Goal: Complete application form

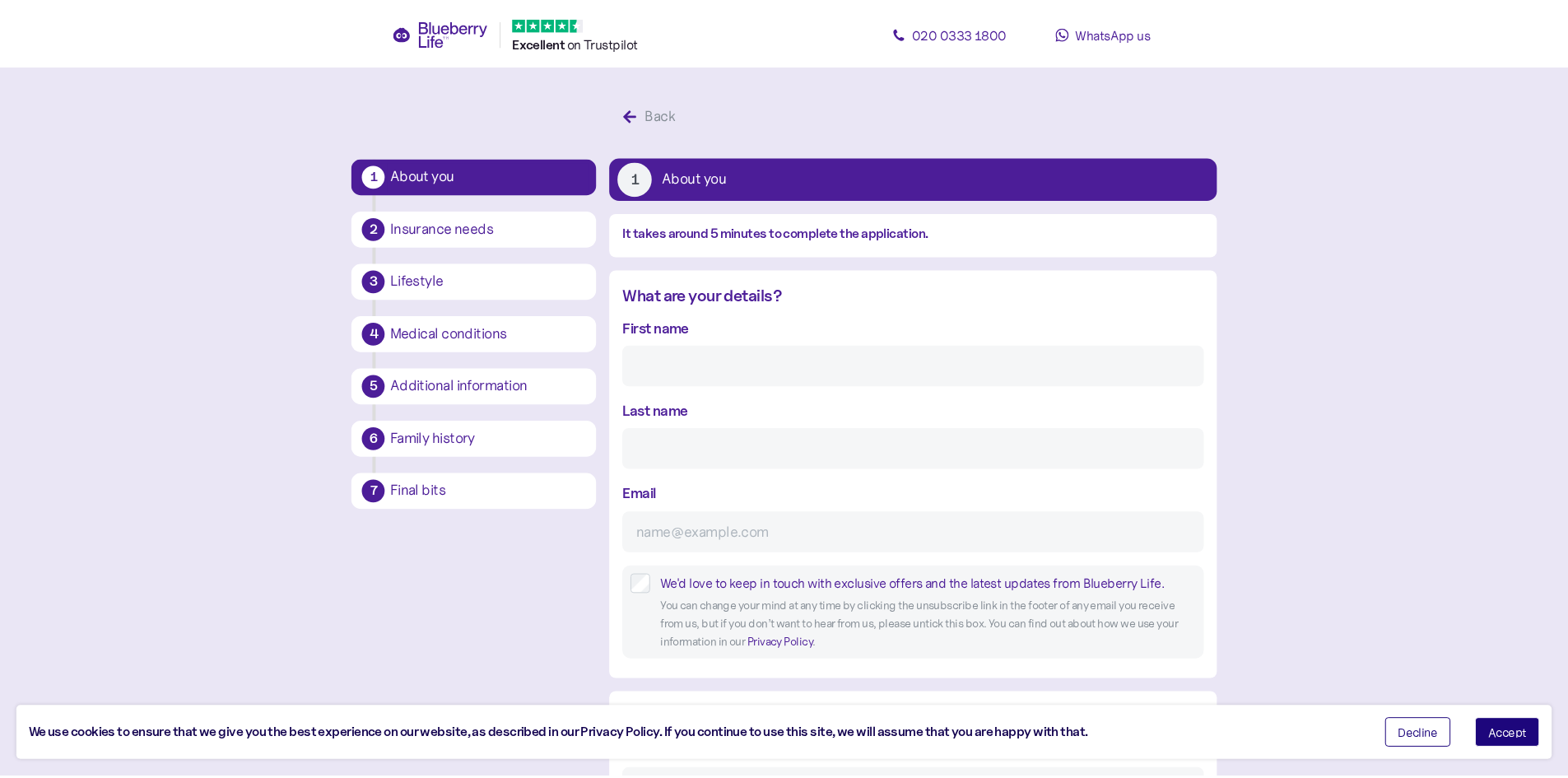
scroll to position [31, 0]
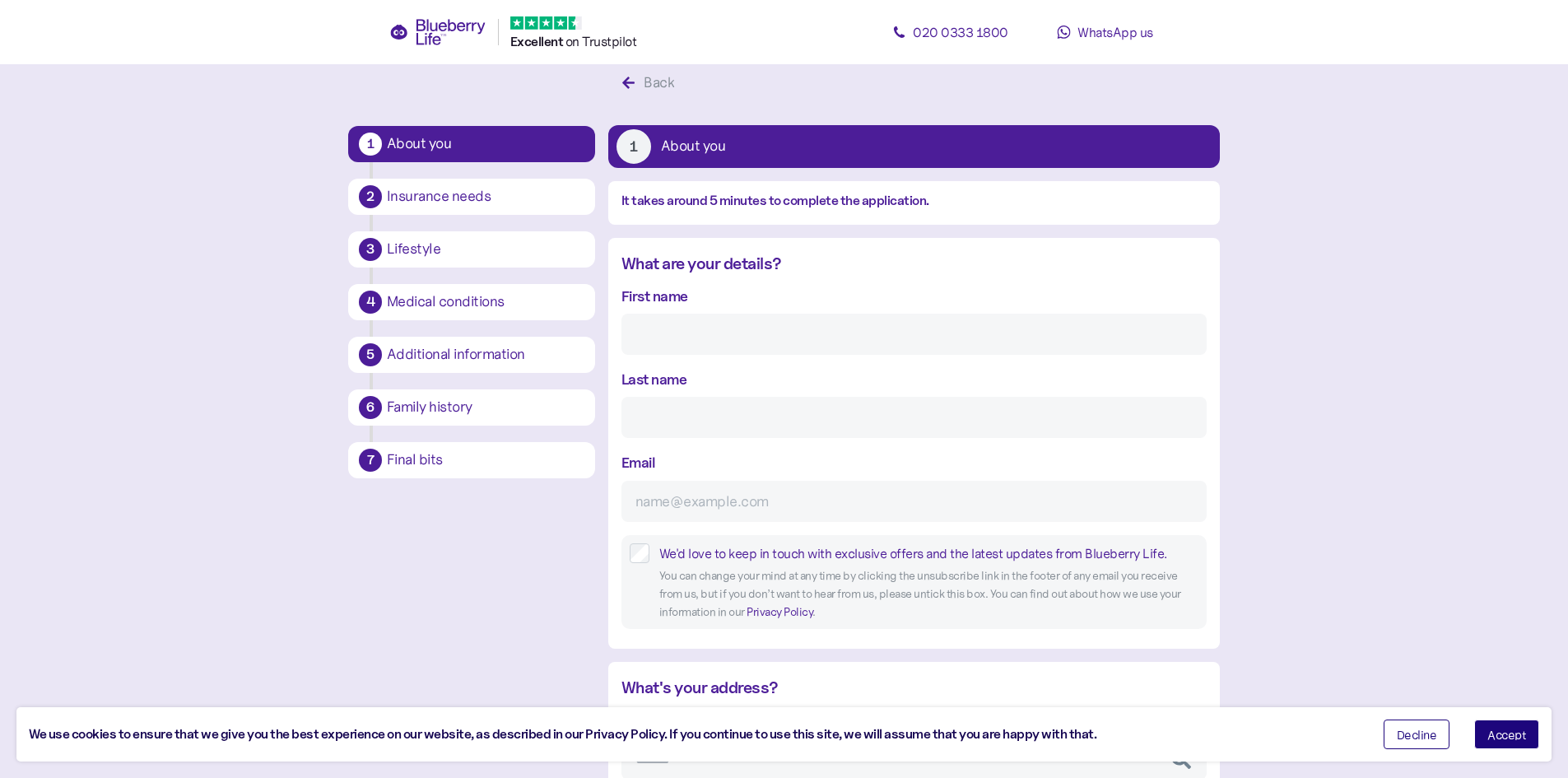
click at [680, 334] on input "First name" at bounding box center [914, 335] width 585 height 41
type input "[PERSON_NAME]"
type input "Diddams"
type input "[PERSON_NAME][EMAIL_ADDRESS][DOMAIN_NAME]"
type input "**********"
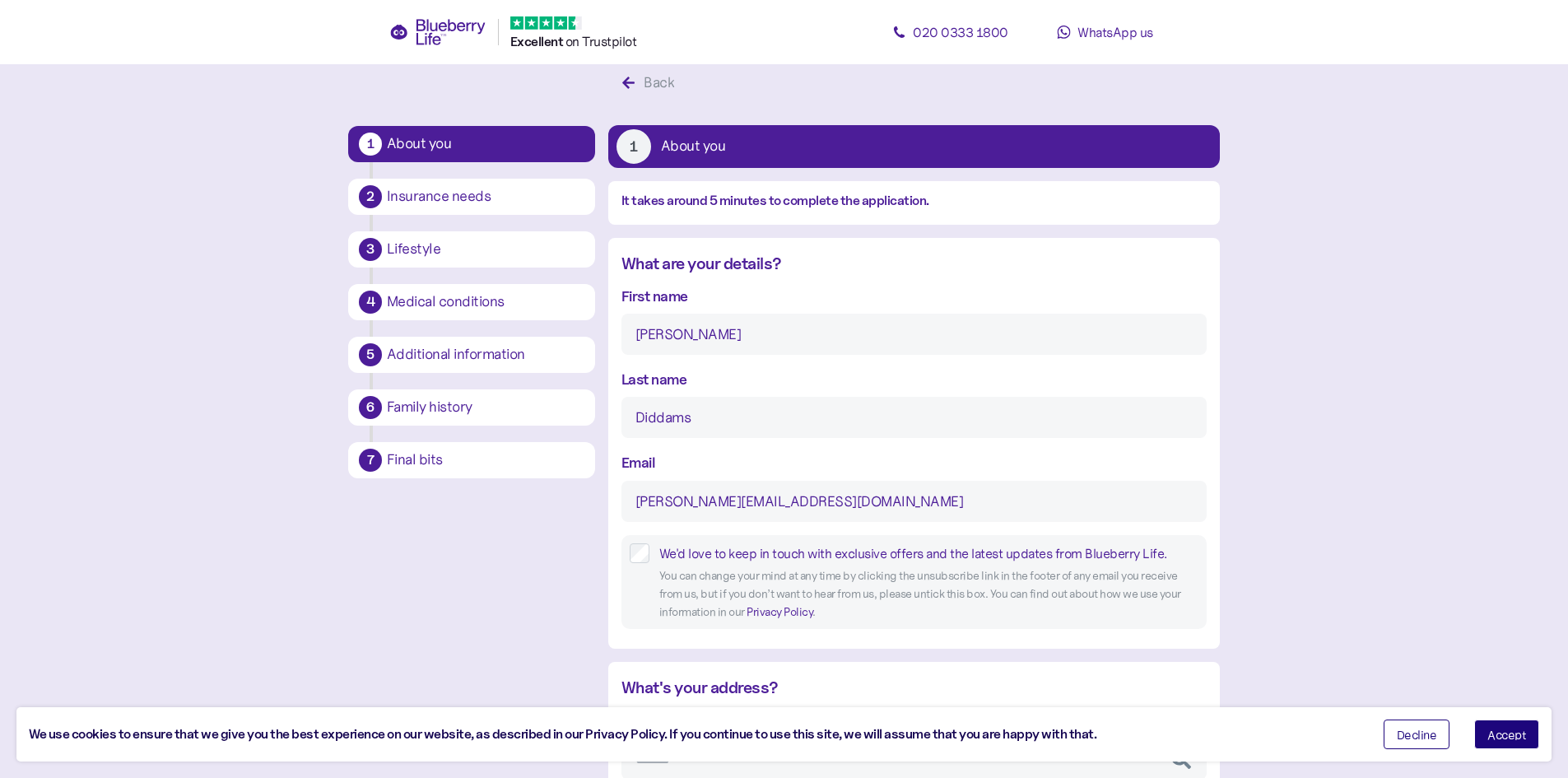
type input "*****"
type input "*******"
type input "*****"
type input "********"
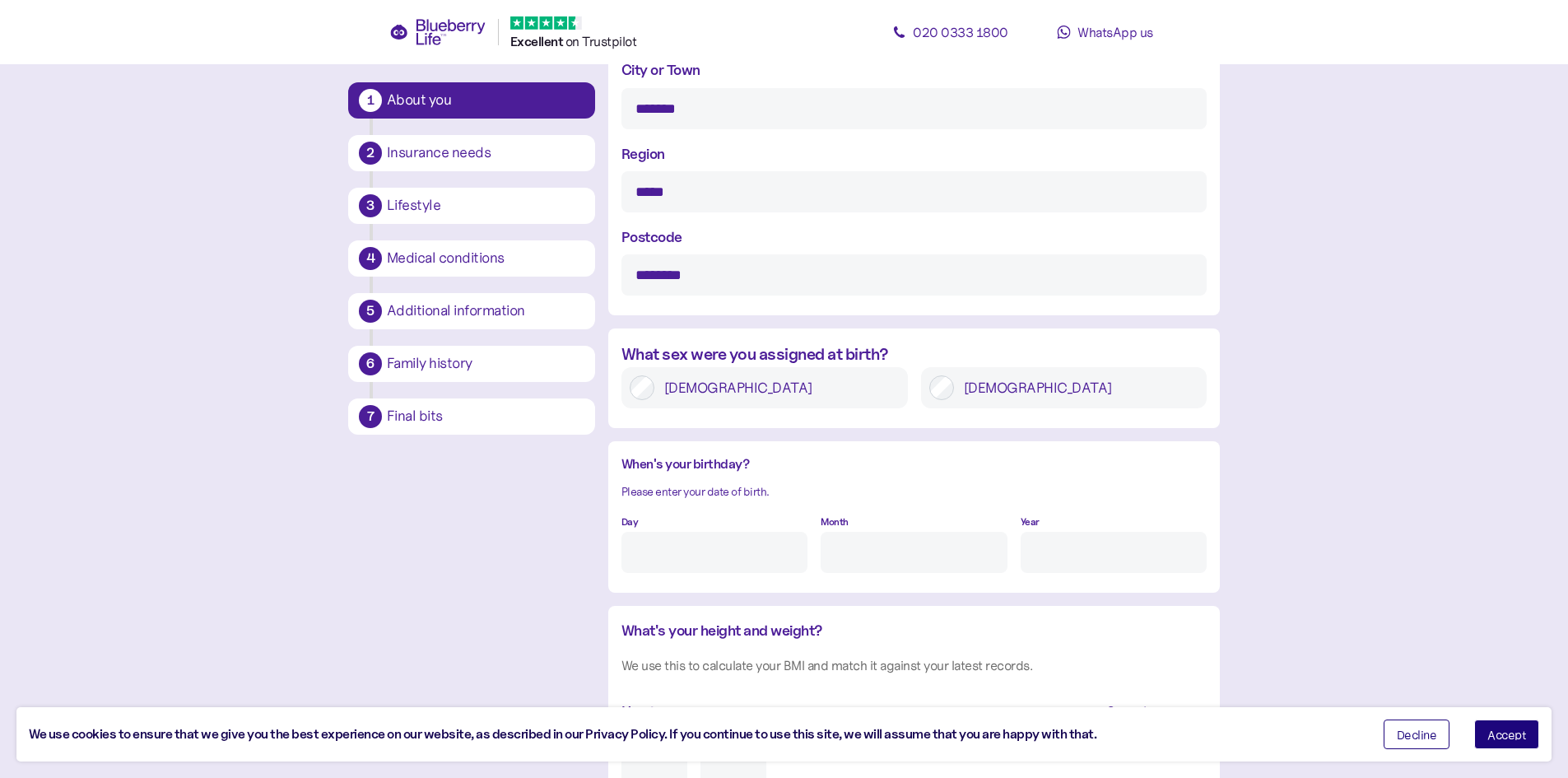
scroll to position [937, 0]
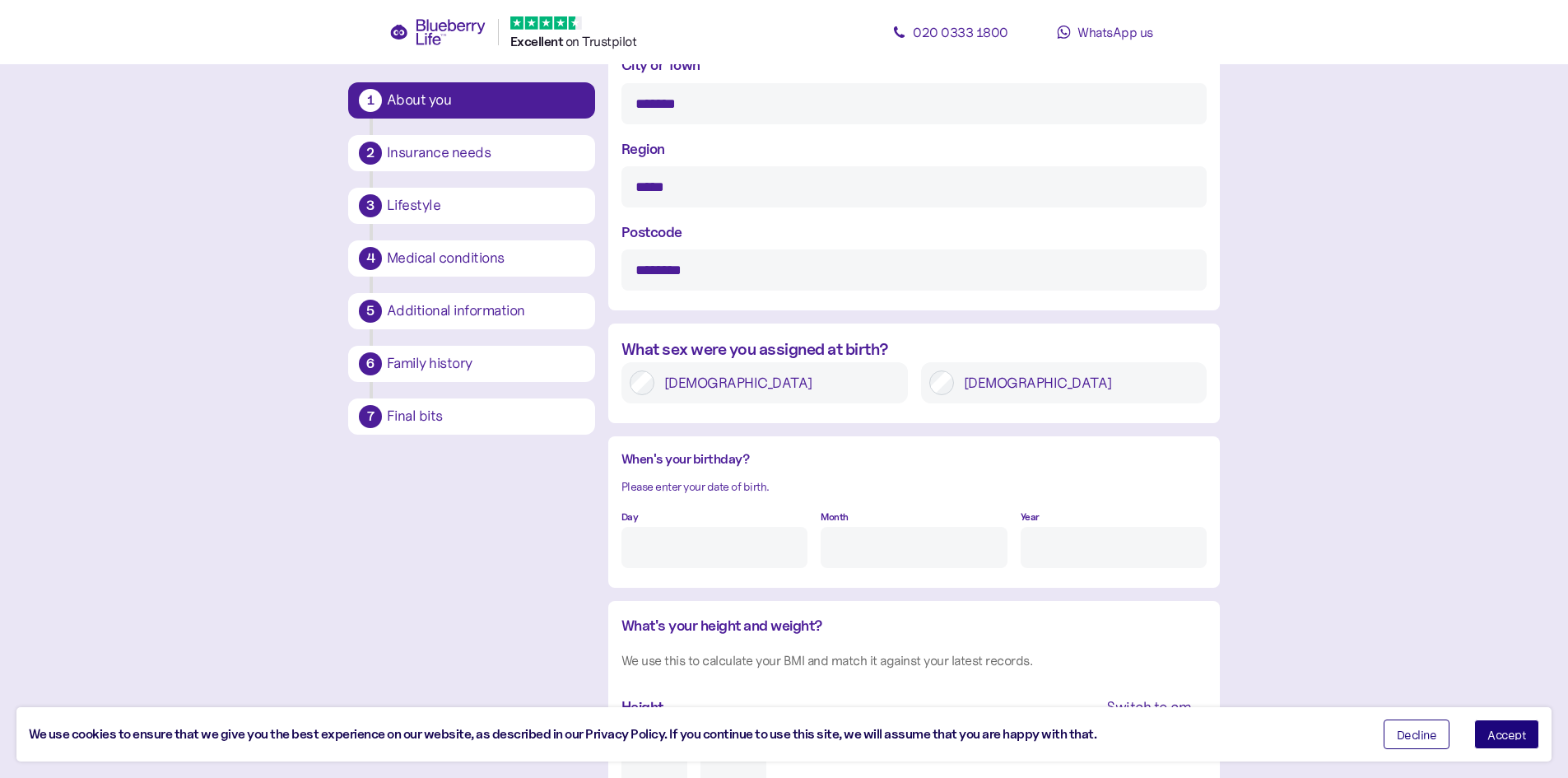
click at [724, 559] on input "Day" at bounding box center [714, 547] width 186 height 41
type input "27"
click at [864, 539] on input "Month" at bounding box center [914, 547] width 186 height 41
drag, startPoint x: 826, startPoint y: 551, endPoint x: 809, endPoint y: 551, distance: 17.0
click at [809, 551] on div "Day 27 Month se Year" at bounding box center [914, 536] width 585 height 63
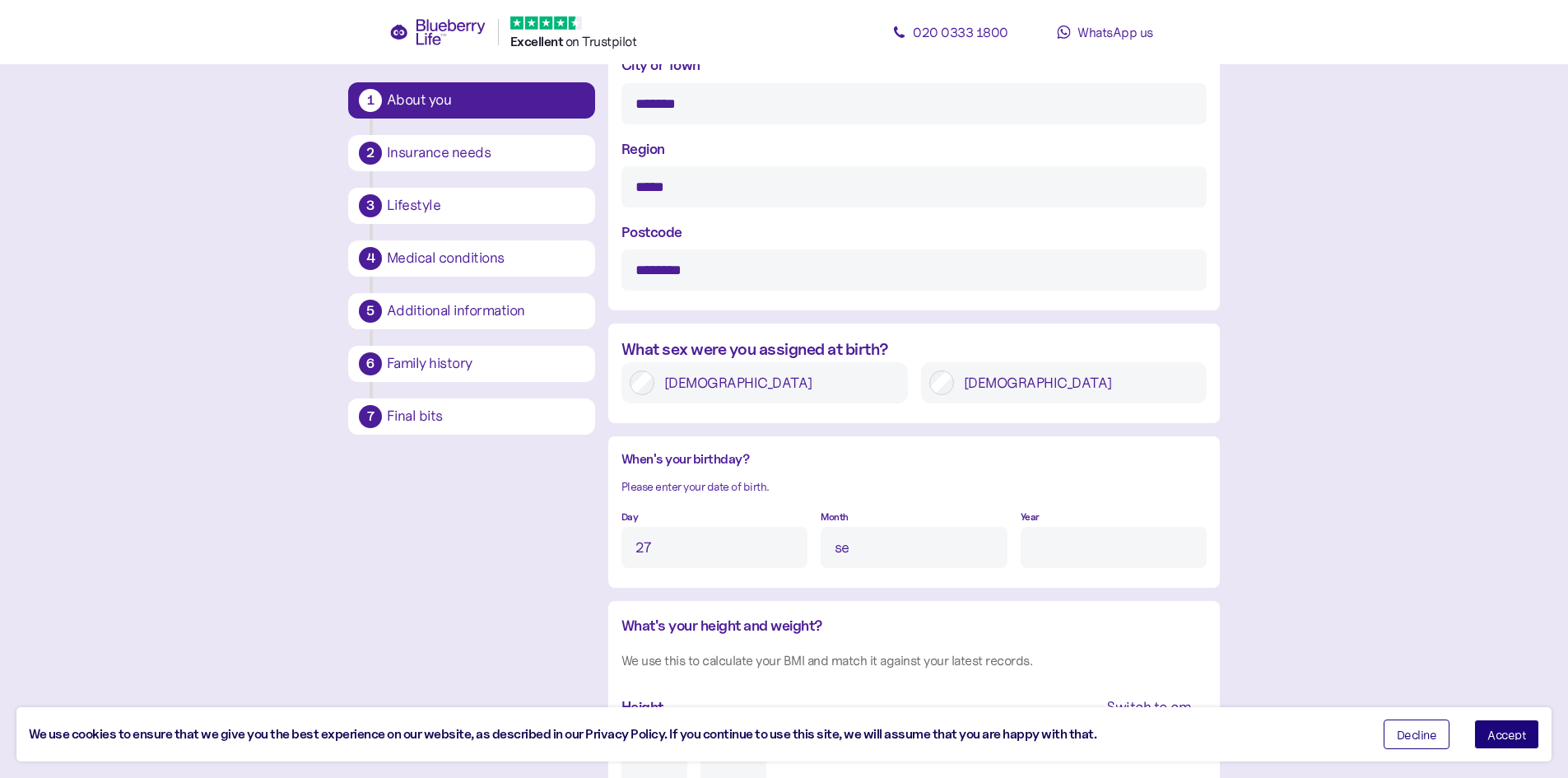
type input "-"
type input "9"
click at [1060, 557] on input "Year" at bounding box center [1113, 547] width 186 height 41
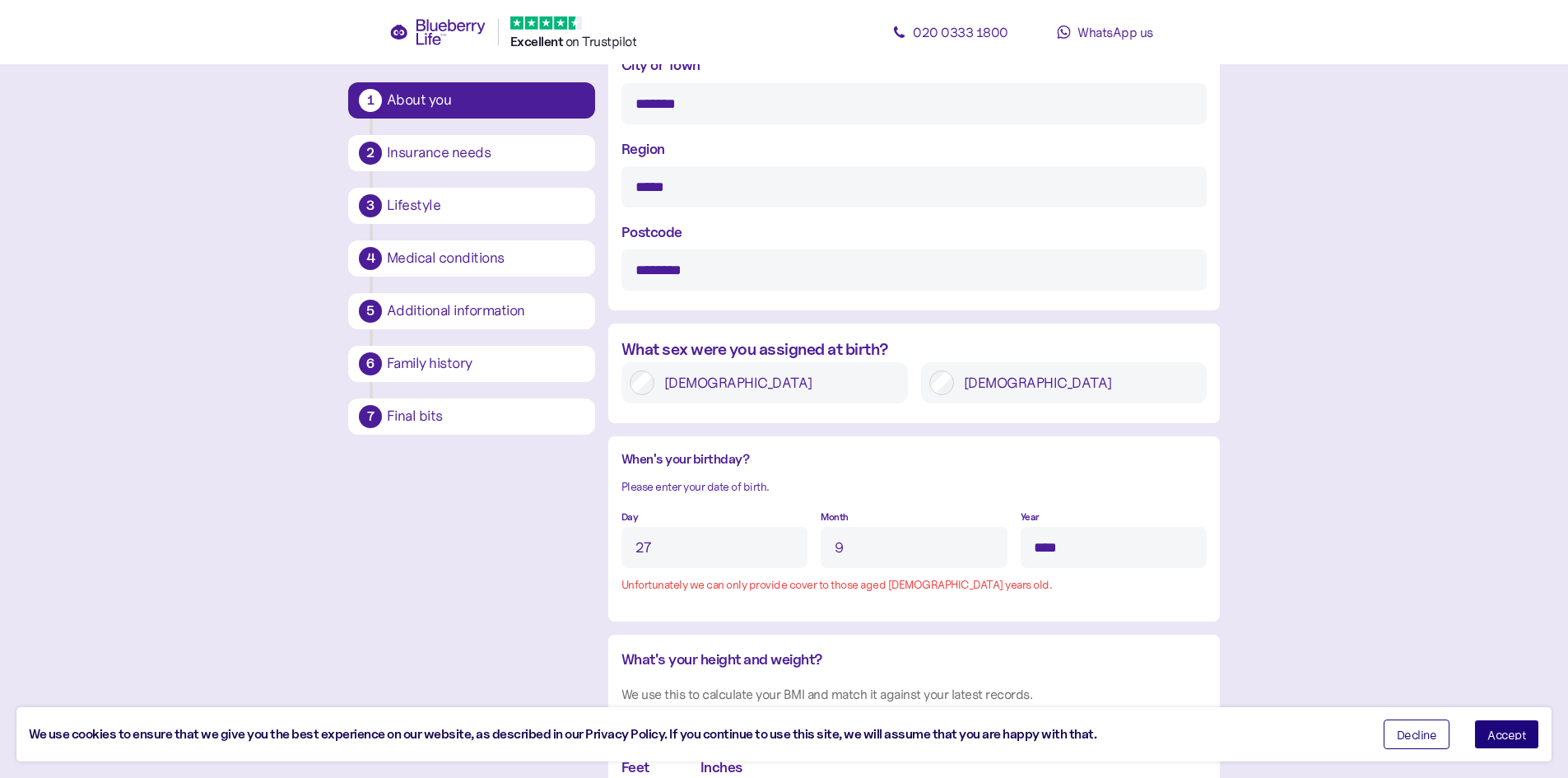
drag, startPoint x: 1092, startPoint y: 555, endPoint x: 1023, endPoint y: 551, distance: 69.1
click at [1023, 551] on input "****" at bounding box center [1113, 547] width 186 height 41
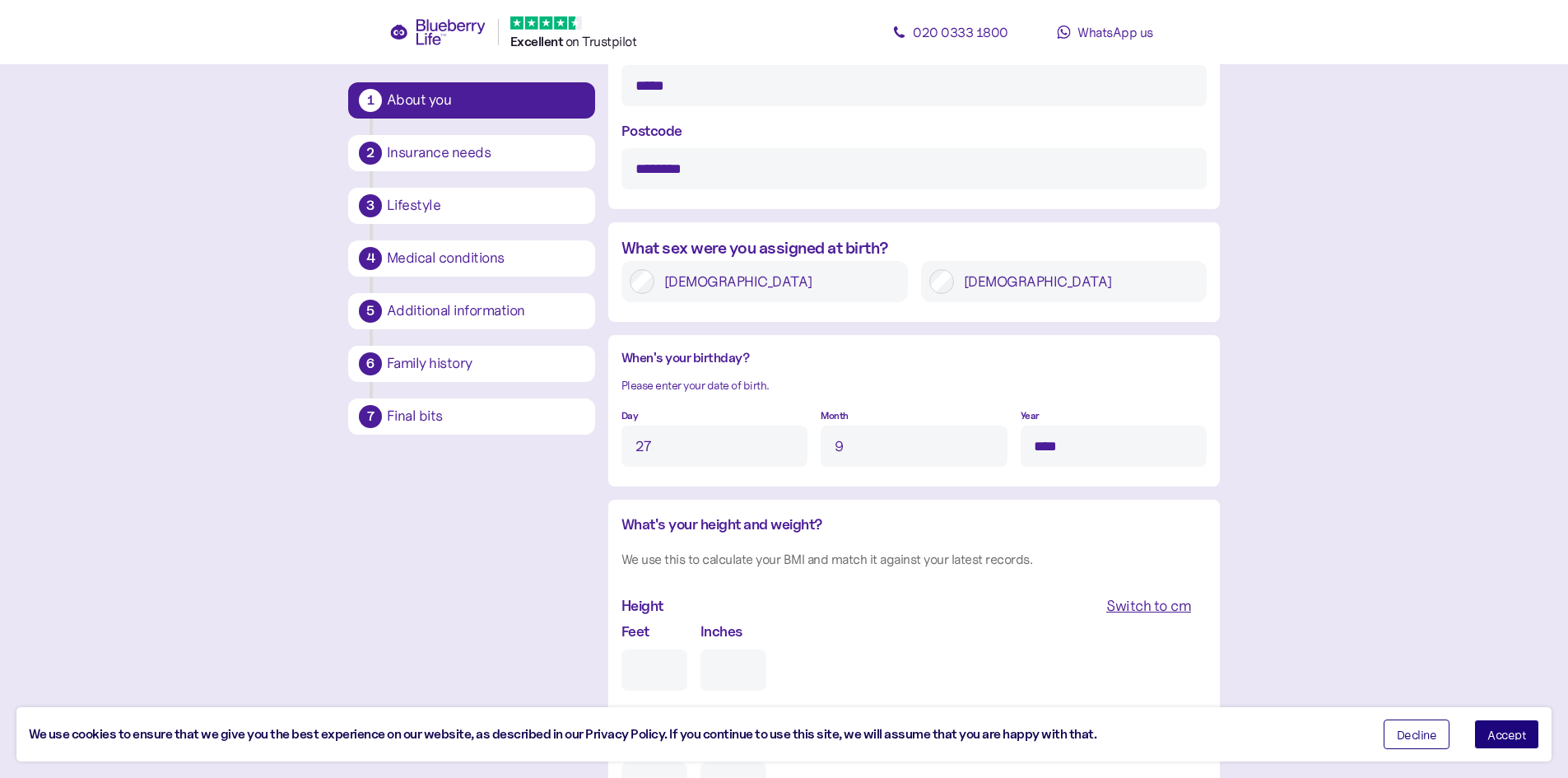
scroll to position [1348, 0]
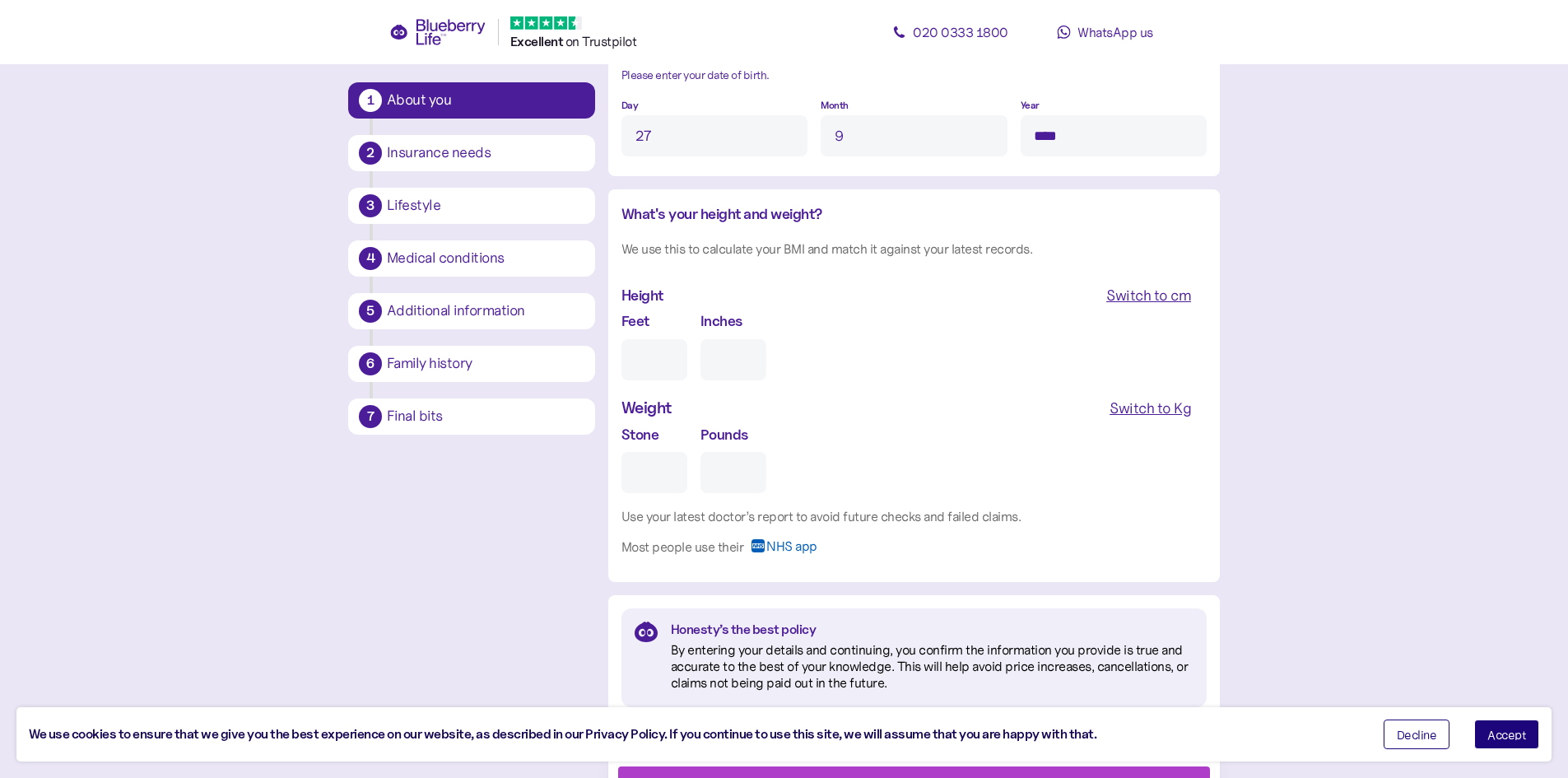
type input "****"
click at [647, 366] on input "Feet" at bounding box center [654, 359] width 66 height 41
type input "5"
type input "0"
type input "5"
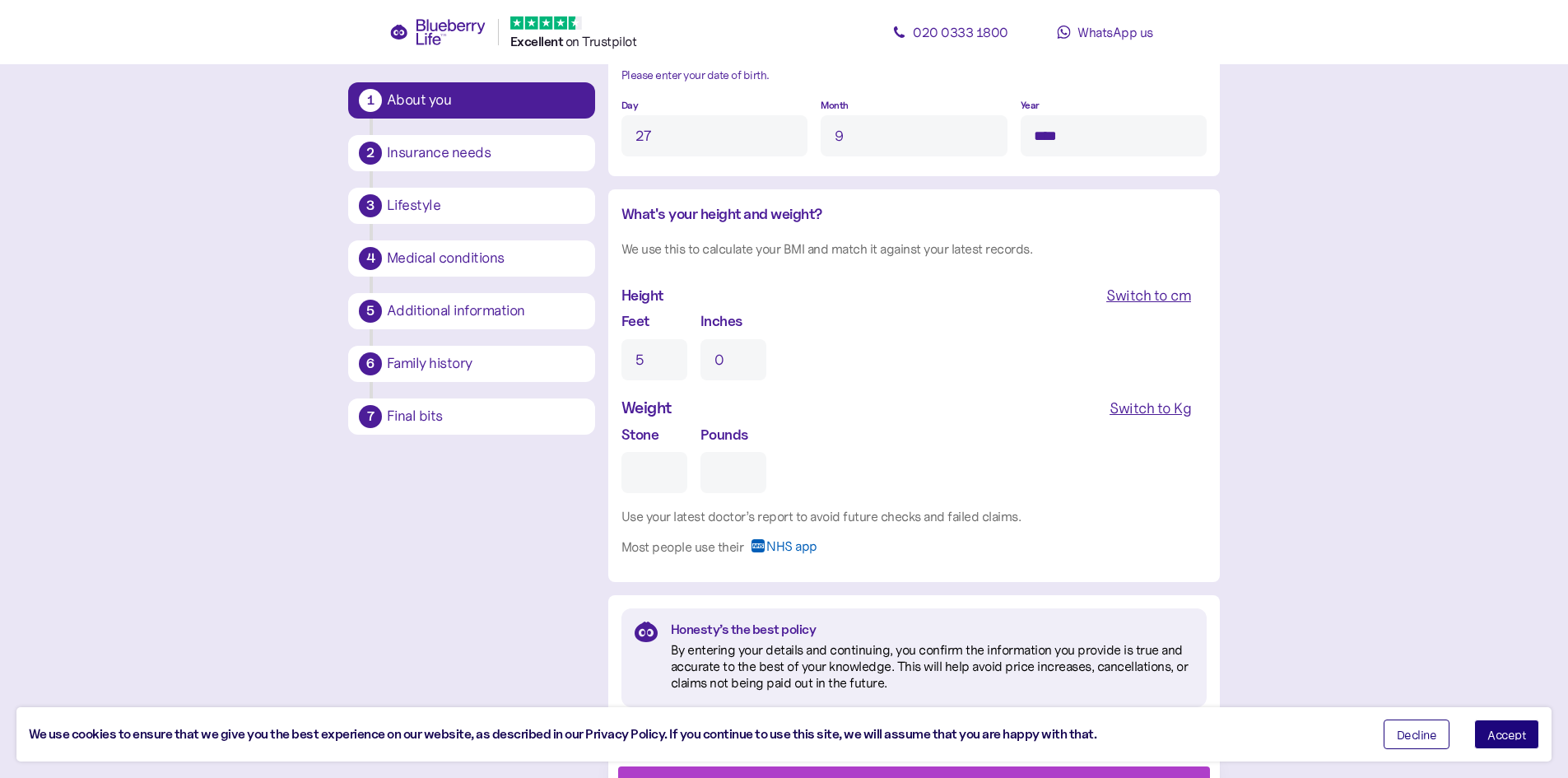
drag, startPoint x: 731, startPoint y: 360, endPoint x: 713, endPoint y: 364, distance: 18.4
click at [713, 364] on input "0" at bounding box center [733, 359] width 66 height 41
type input "8"
click at [1163, 413] on div "Switch to Kg" at bounding box center [1149, 408] width 82 height 23
click at [667, 473] on input "Kg" at bounding box center [691, 472] width 140 height 41
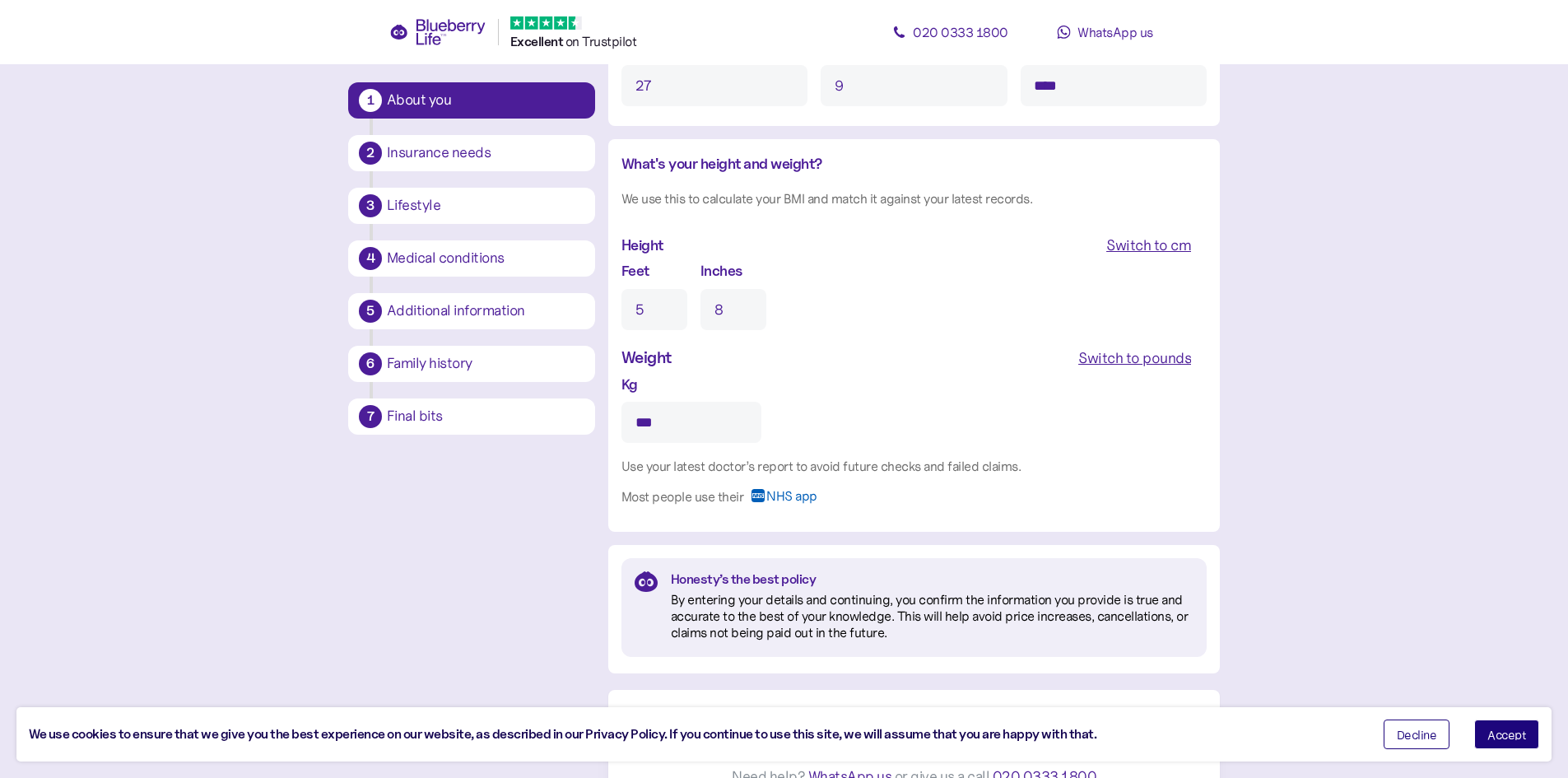
scroll to position [1427, 0]
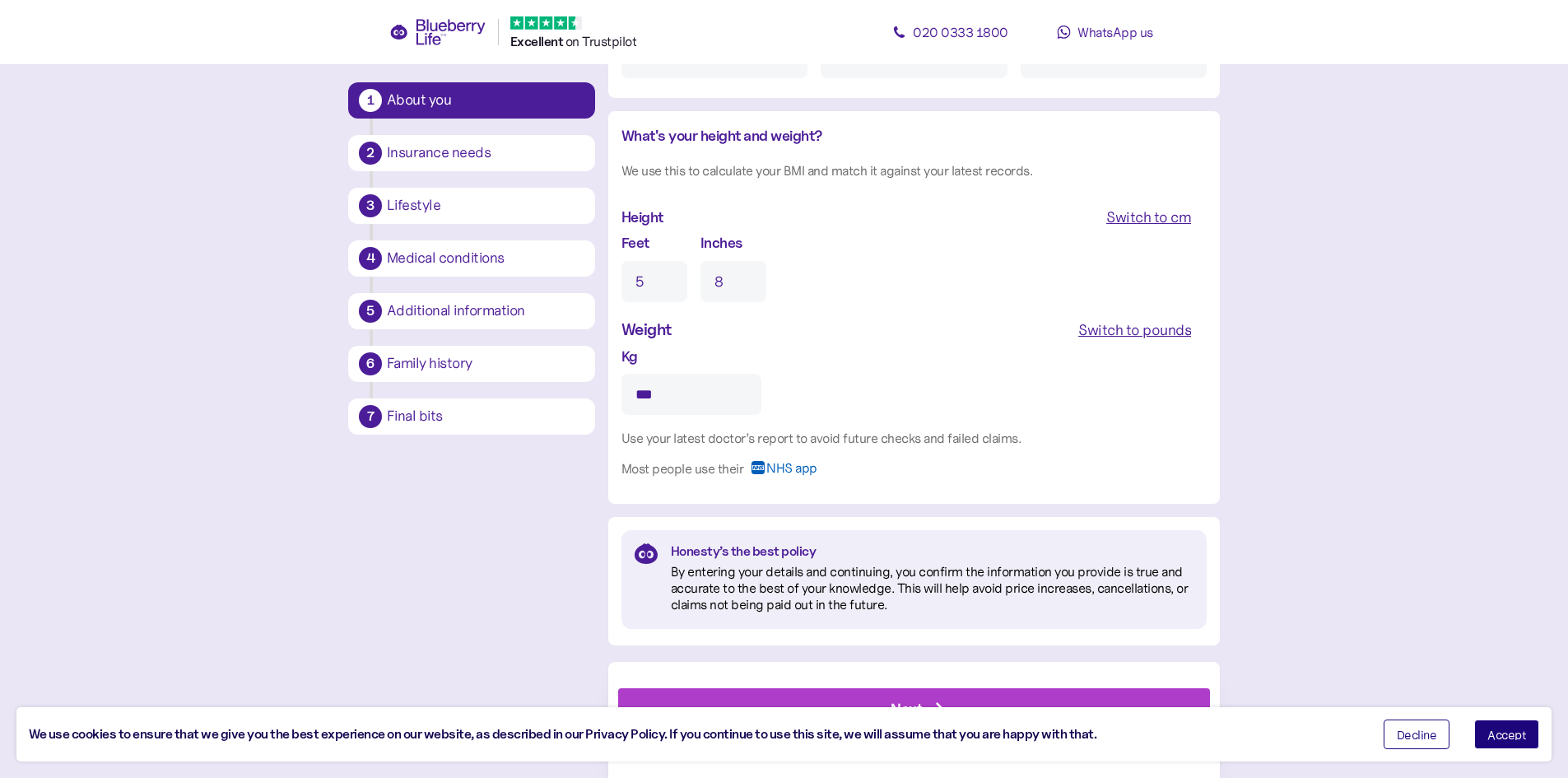
type input "***"
click at [1407, 743] on button "Decline" at bounding box center [1416, 734] width 67 height 30
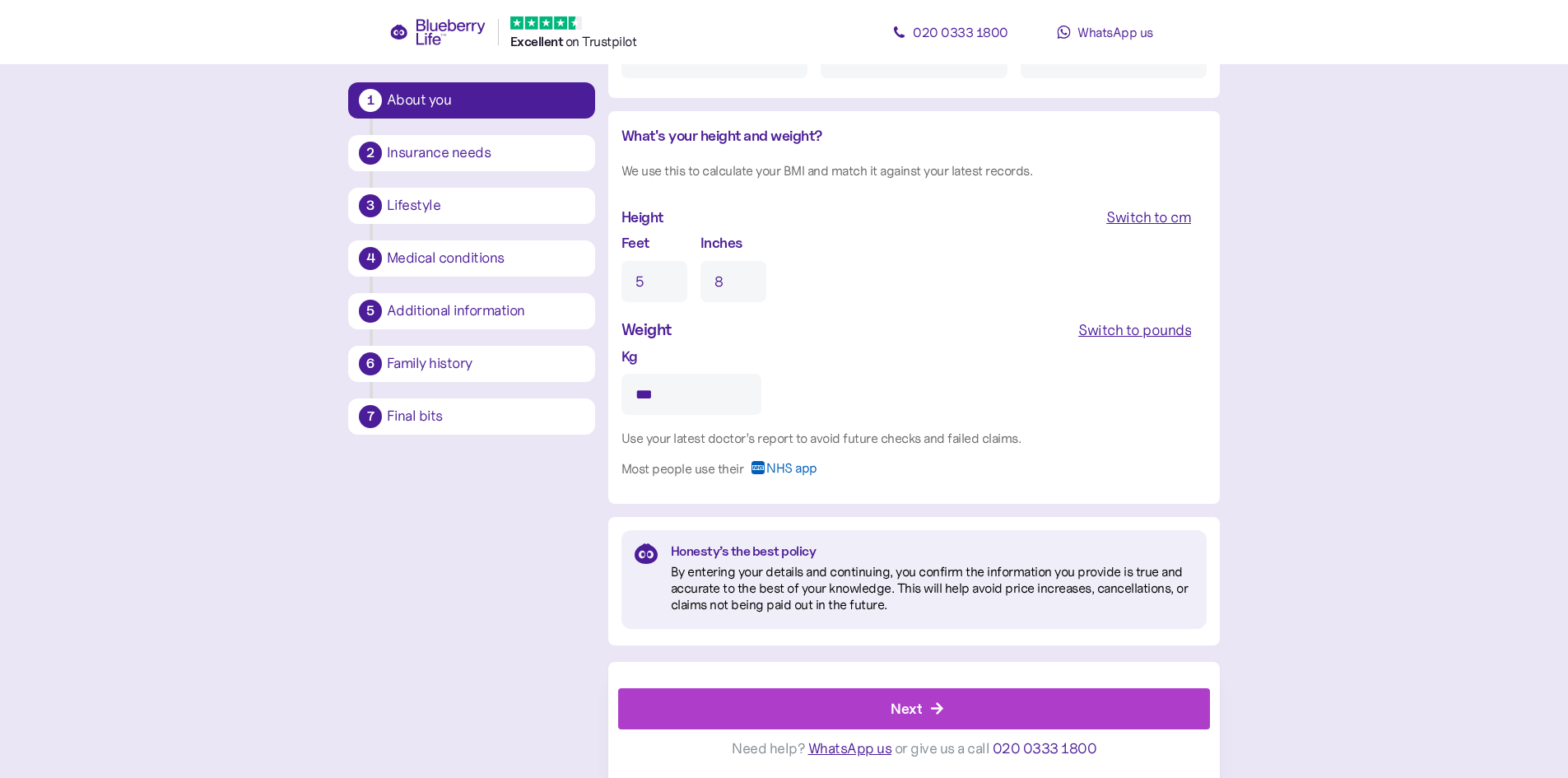
click at [945, 701] on div "Next" at bounding box center [917, 709] width 555 height 40
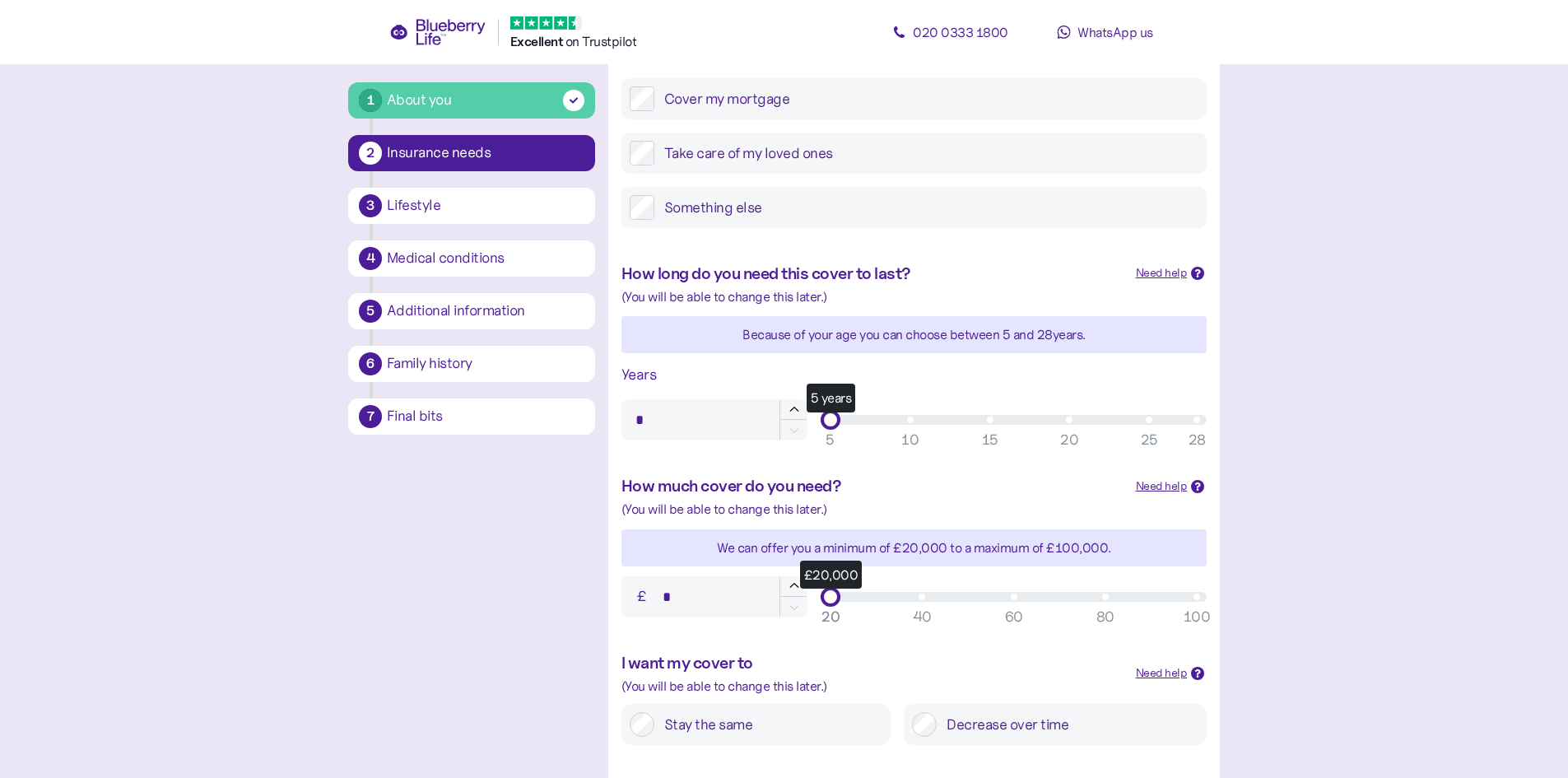
scroll to position [411, 0]
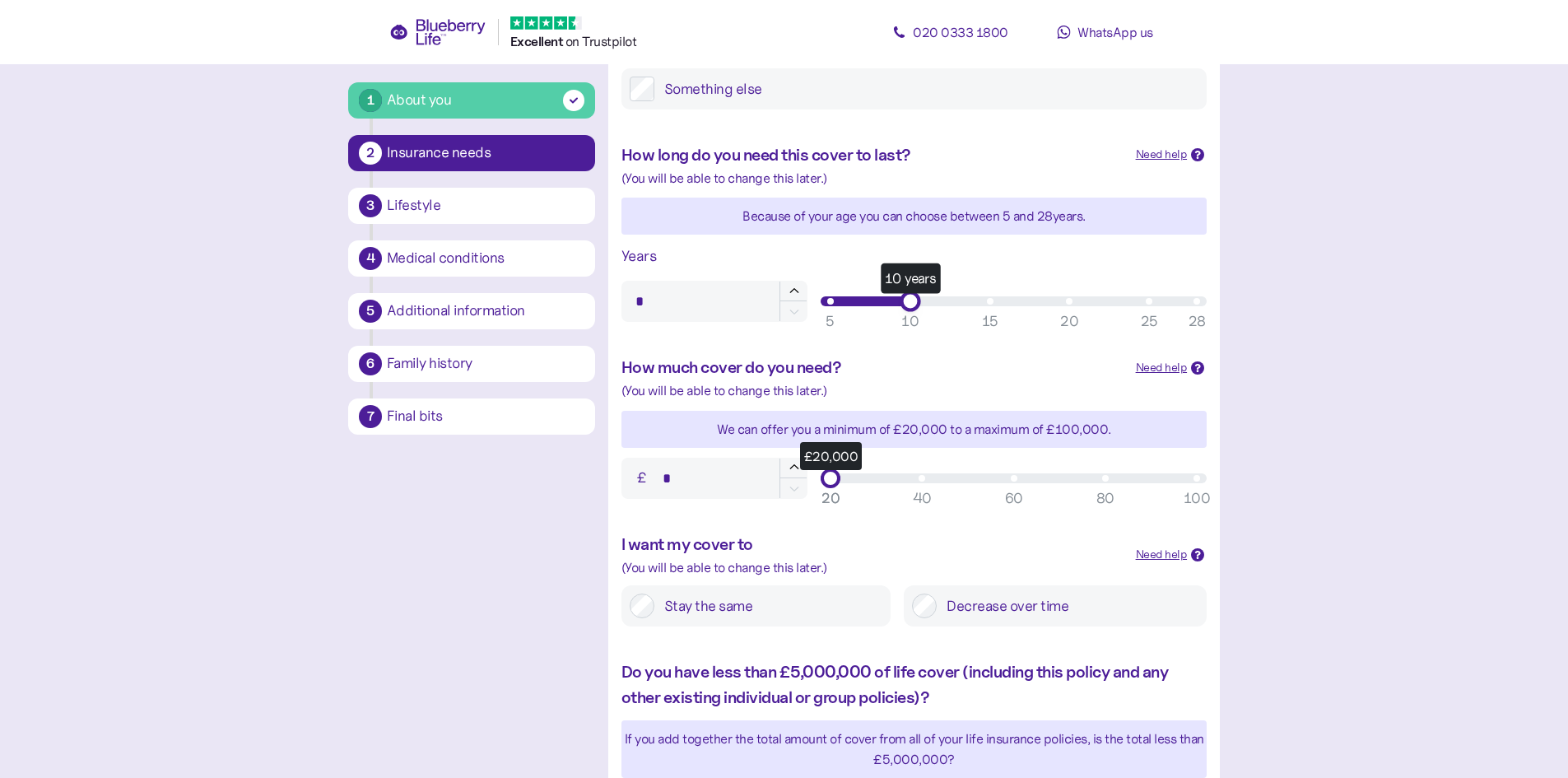
type input "**"
click at [909, 302] on div "10 years" at bounding box center [1013, 302] width 366 height 10
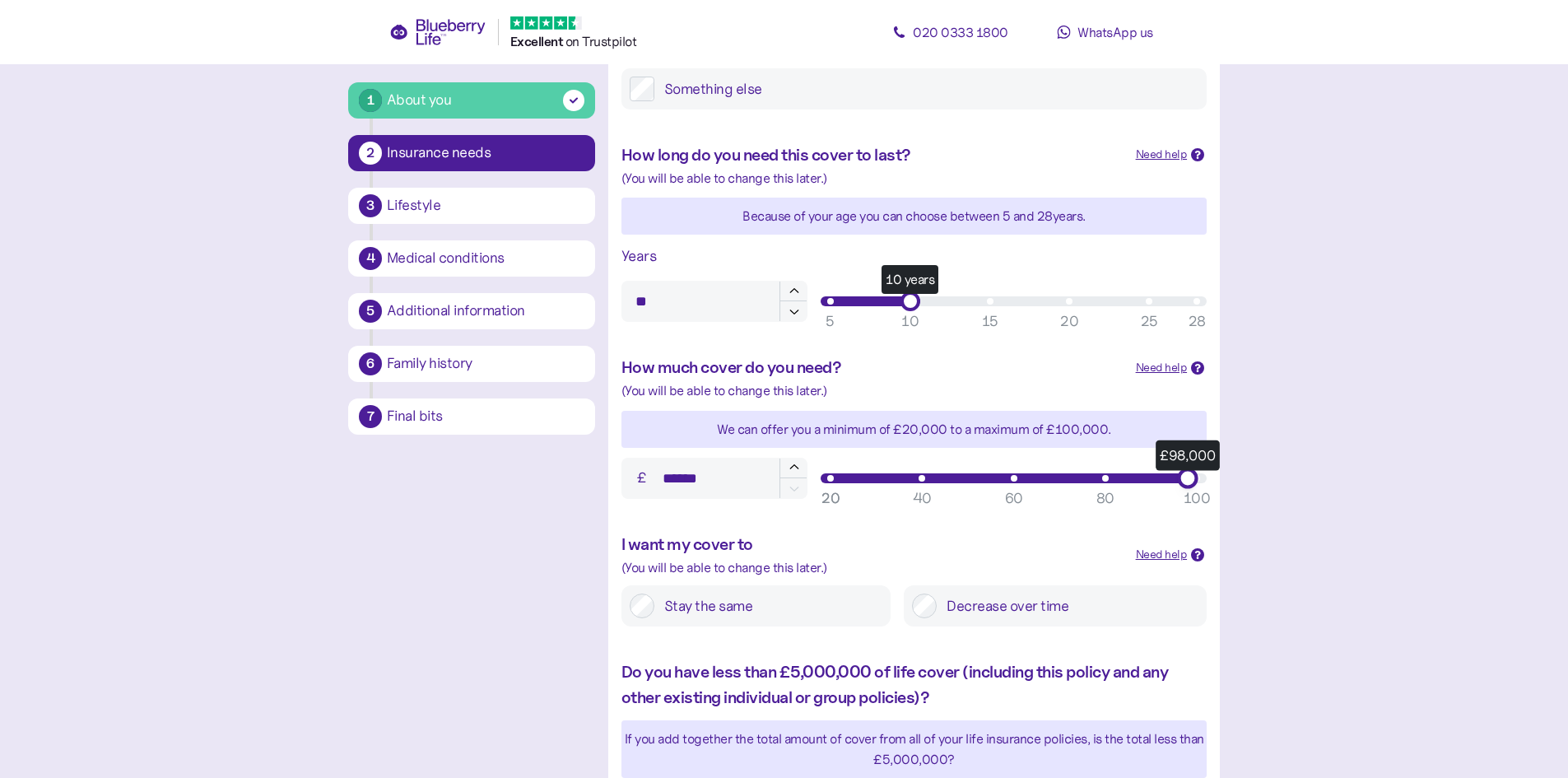
click at [1195, 476] on div "£98,000" at bounding box center [1013, 478] width 366 height 10
type input "*******"
drag, startPoint x: 1191, startPoint y: 480, endPoint x: 1224, endPoint y: 476, distance: 33.2
click at [1224, 476] on div "1 About you 2 Insurance needs 3 Lifestyle 4 Medical conditions 5 Additional inf…" at bounding box center [784, 323] width 898 height 1276
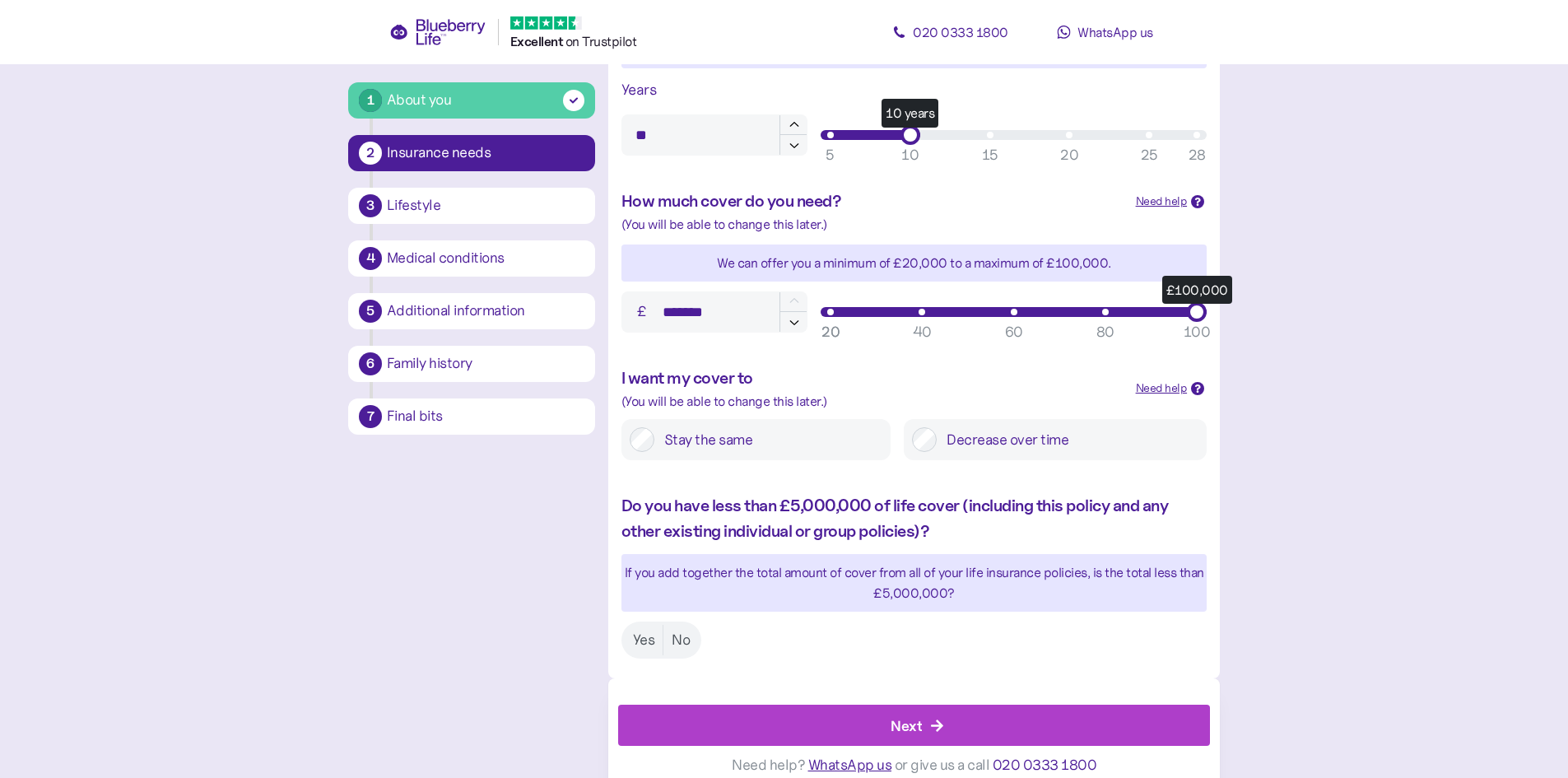
scroll to position [595, 0]
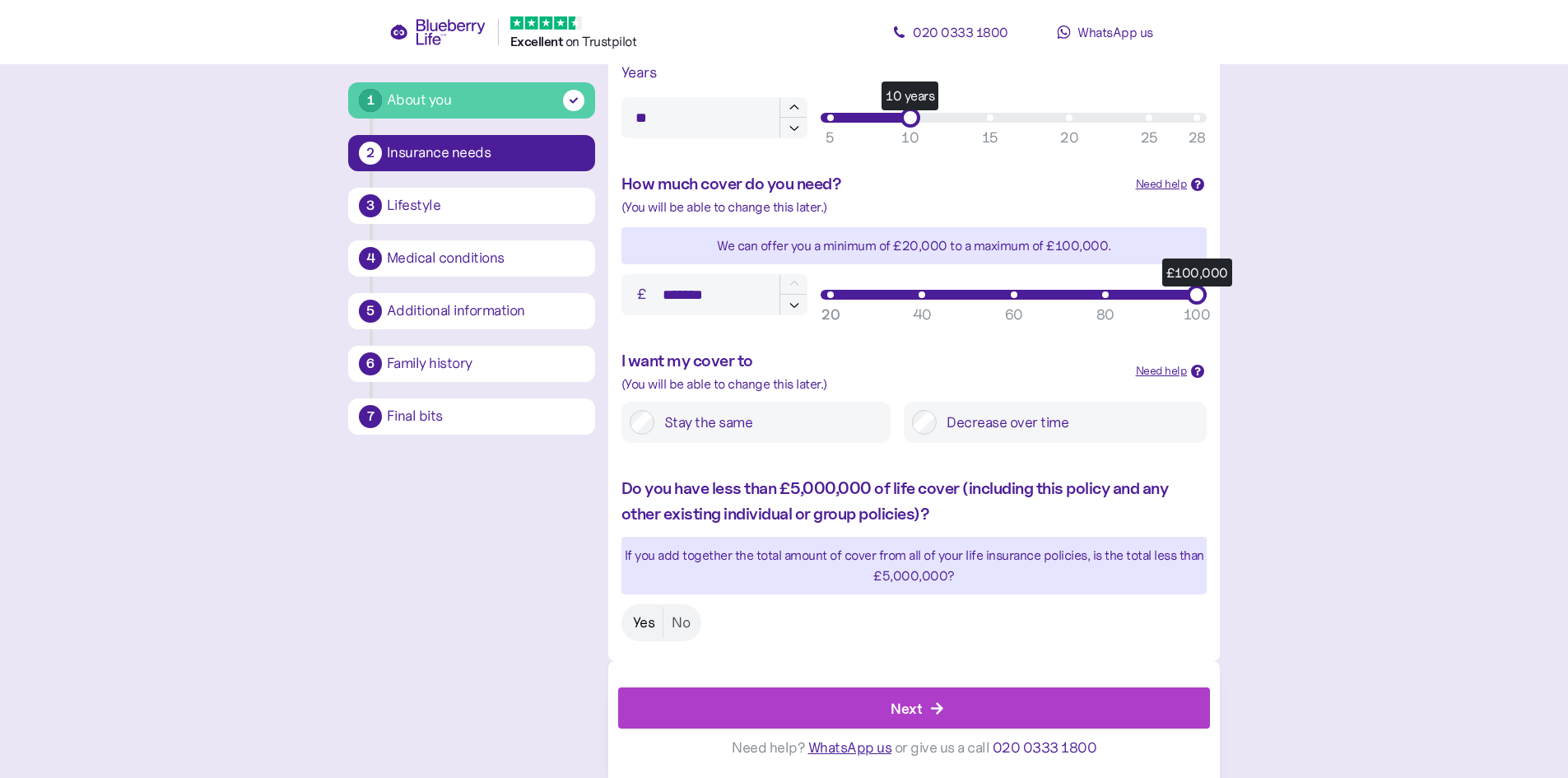
click at [638, 625] on label "Yes" at bounding box center [644, 622] width 39 height 30
click at [922, 717] on div "Next" at bounding box center [917, 708] width 555 height 40
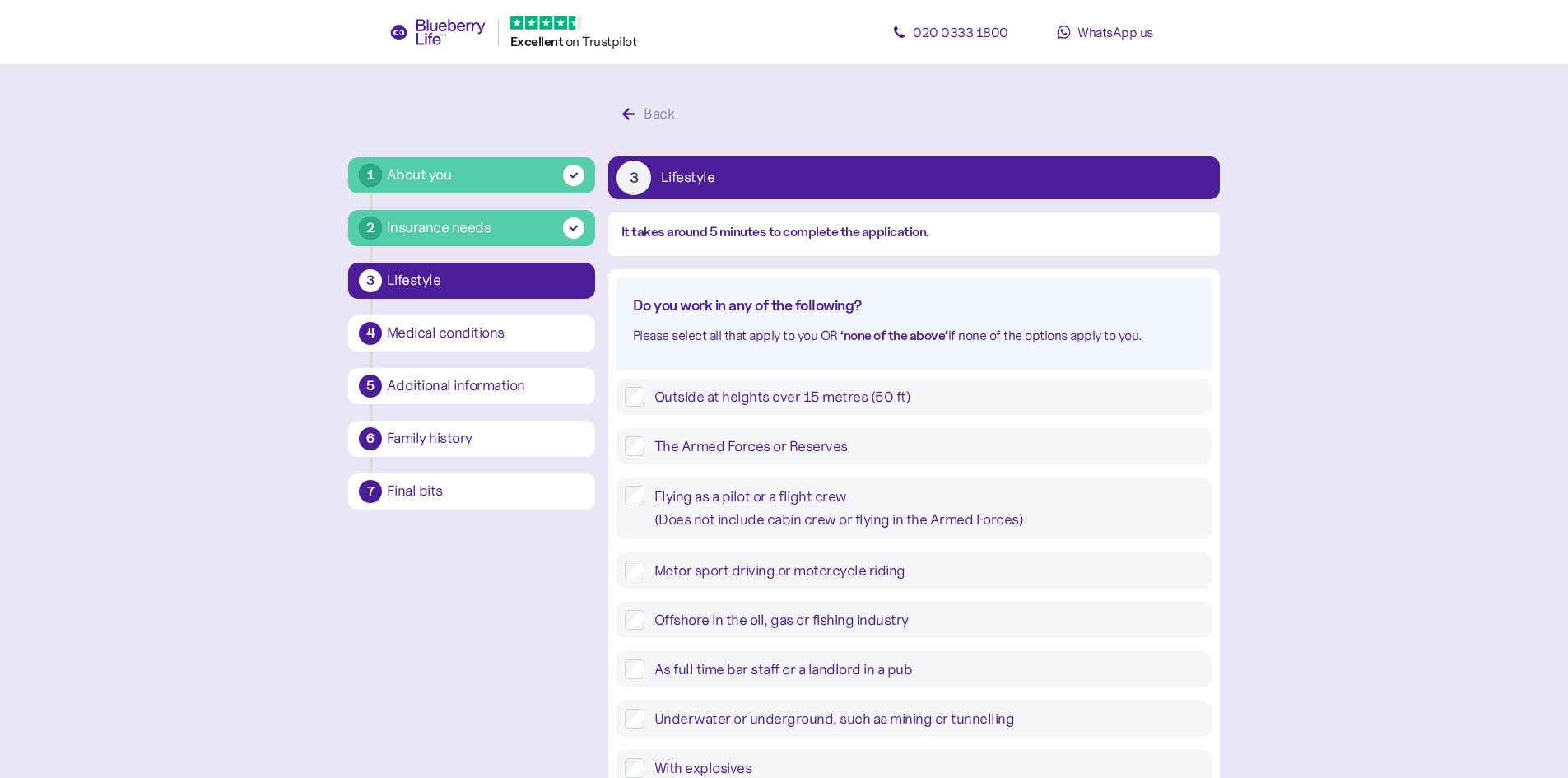
scroll to position [82, 0]
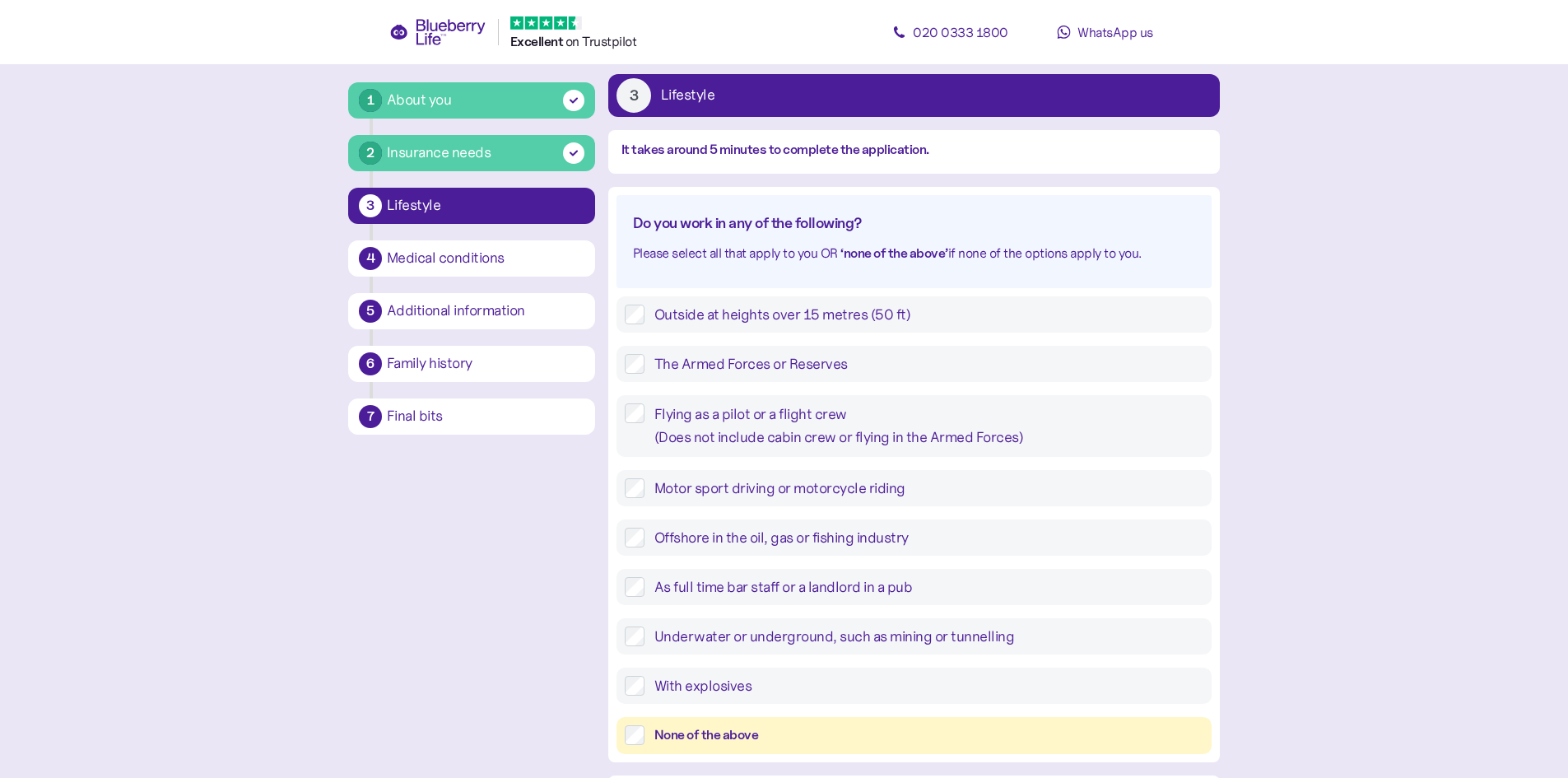
click at [737, 738] on div "None of the above" at bounding box center [929, 735] width 549 height 21
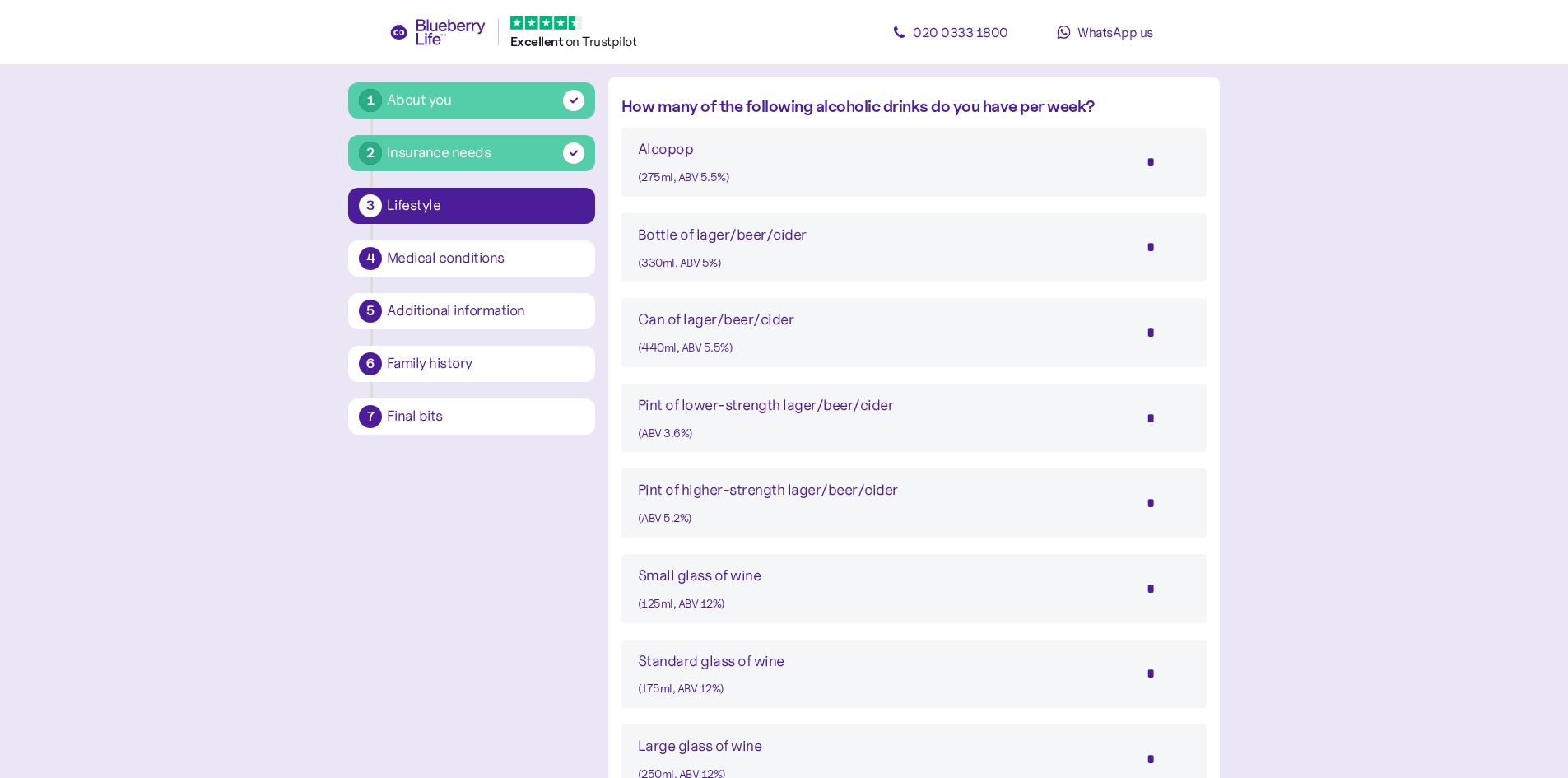
scroll to position [967, 0]
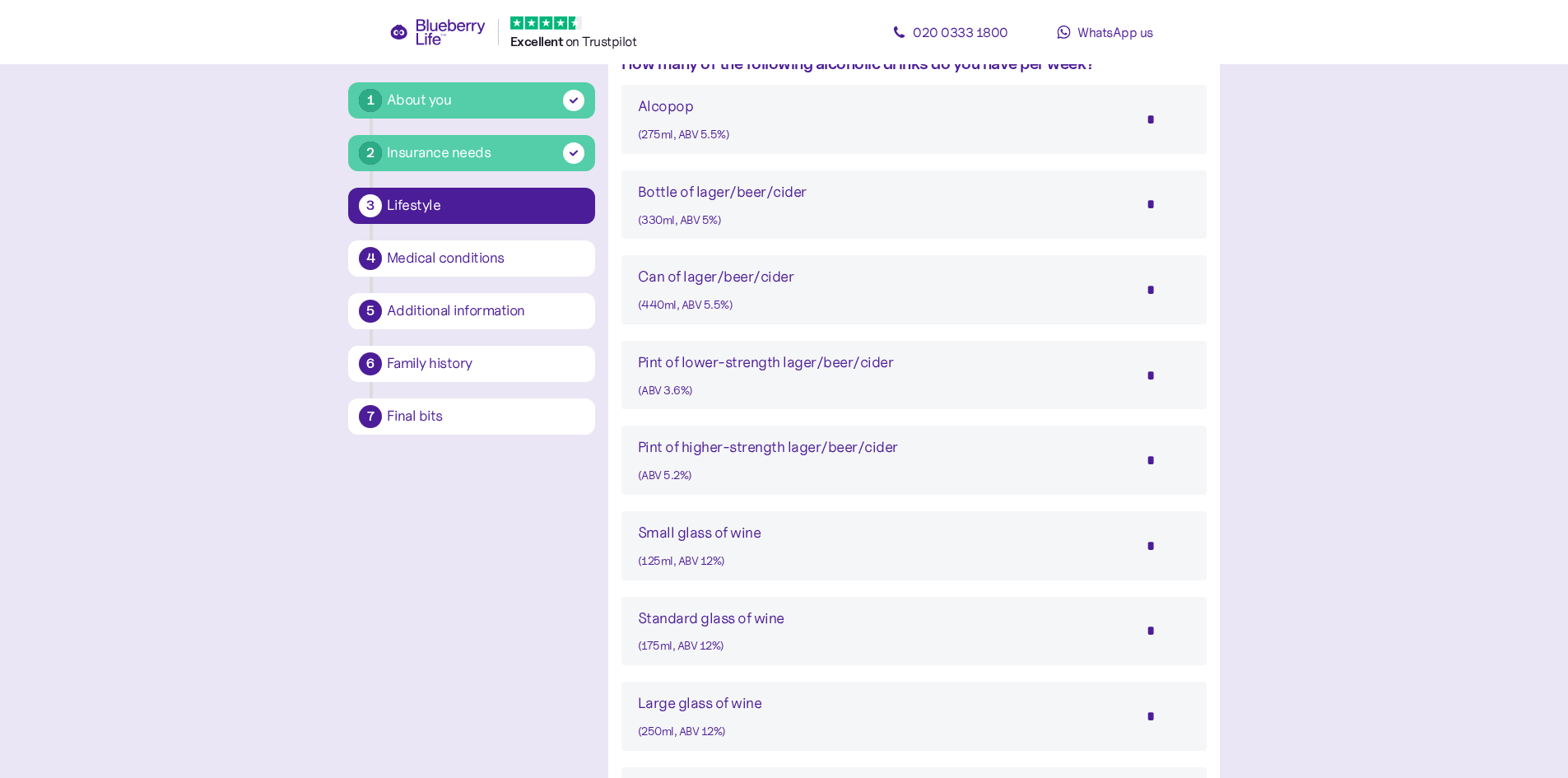
click at [1149, 373] on input "*" at bounding box center [1161, 375] width 58 height 41
type input "*"
drag, startPoint x: 1144, startPoint y: 458, endPoint x: 1165, endPoint y: 465, distance: 22.1
click at [1165, 465] on input "*" at bounding box center [1161, 460] width 58 height 41
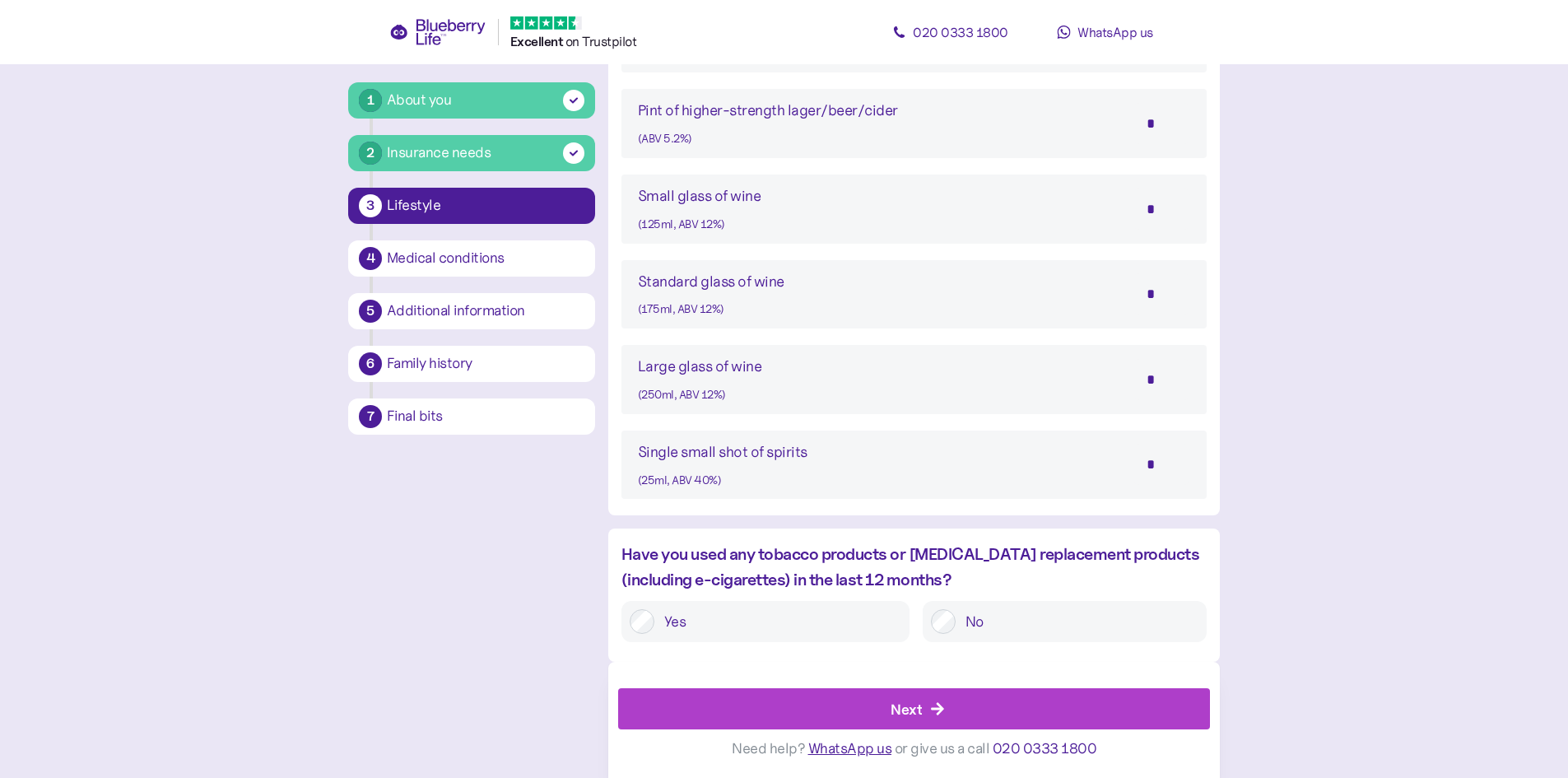
scroll to position [1304, 0]
type input "*"
click at [955, 712] on div "Next" at bounding box center [917, 708] width 555 height 40
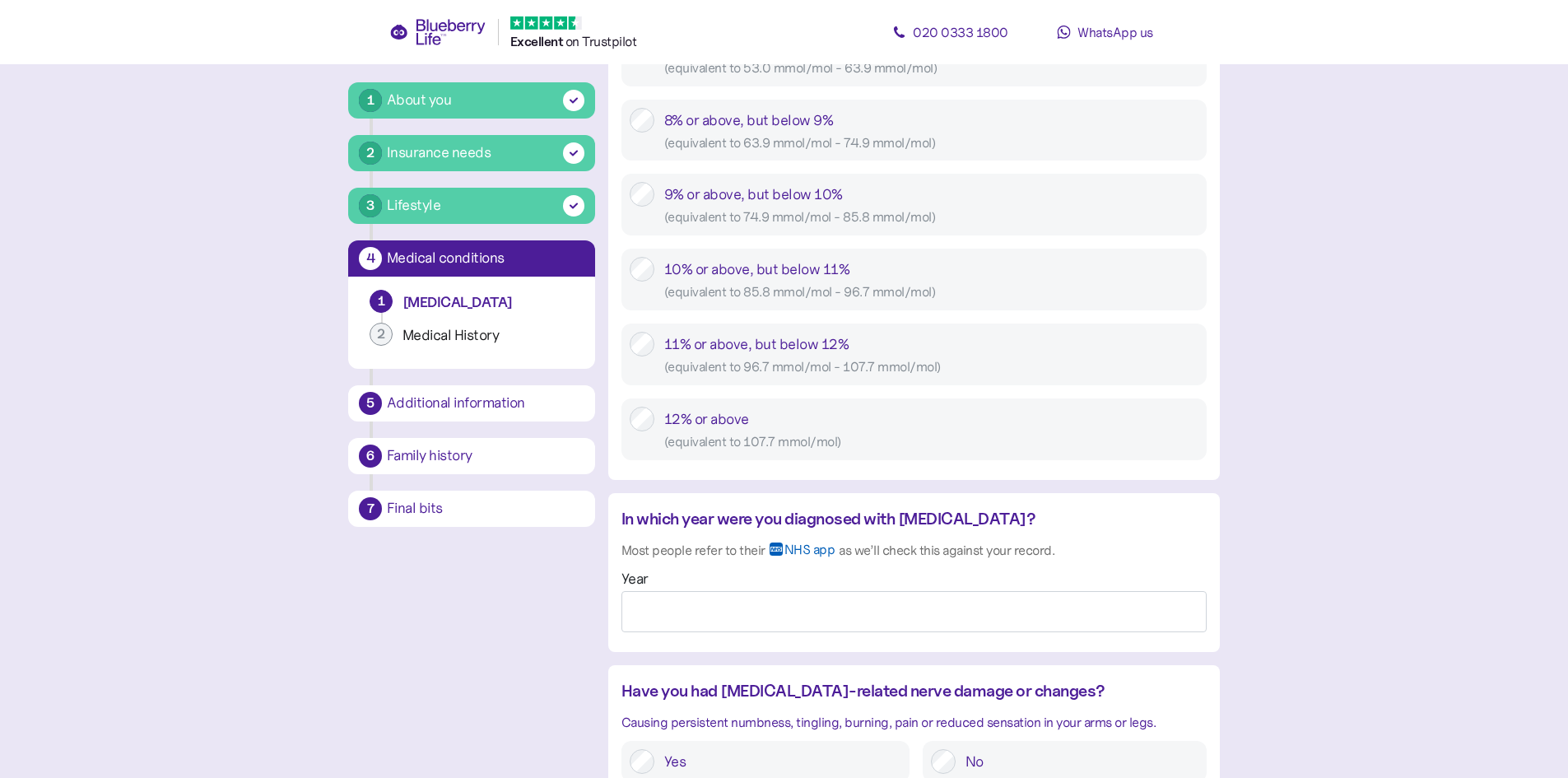
scroll to position [988, 0]
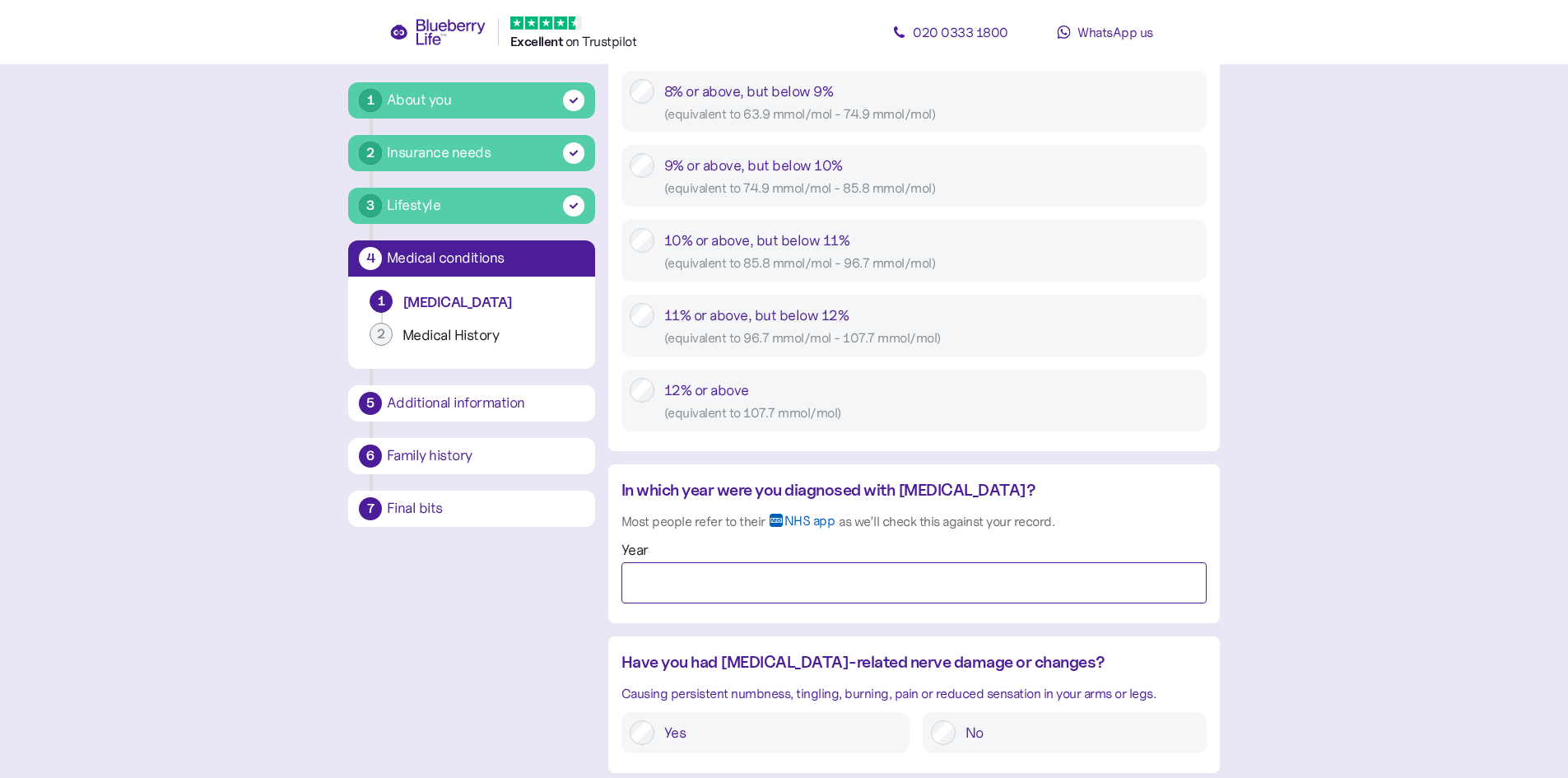
click at [967, 577] on input "Year" at bounding box center [914, 583] width 585 height 41
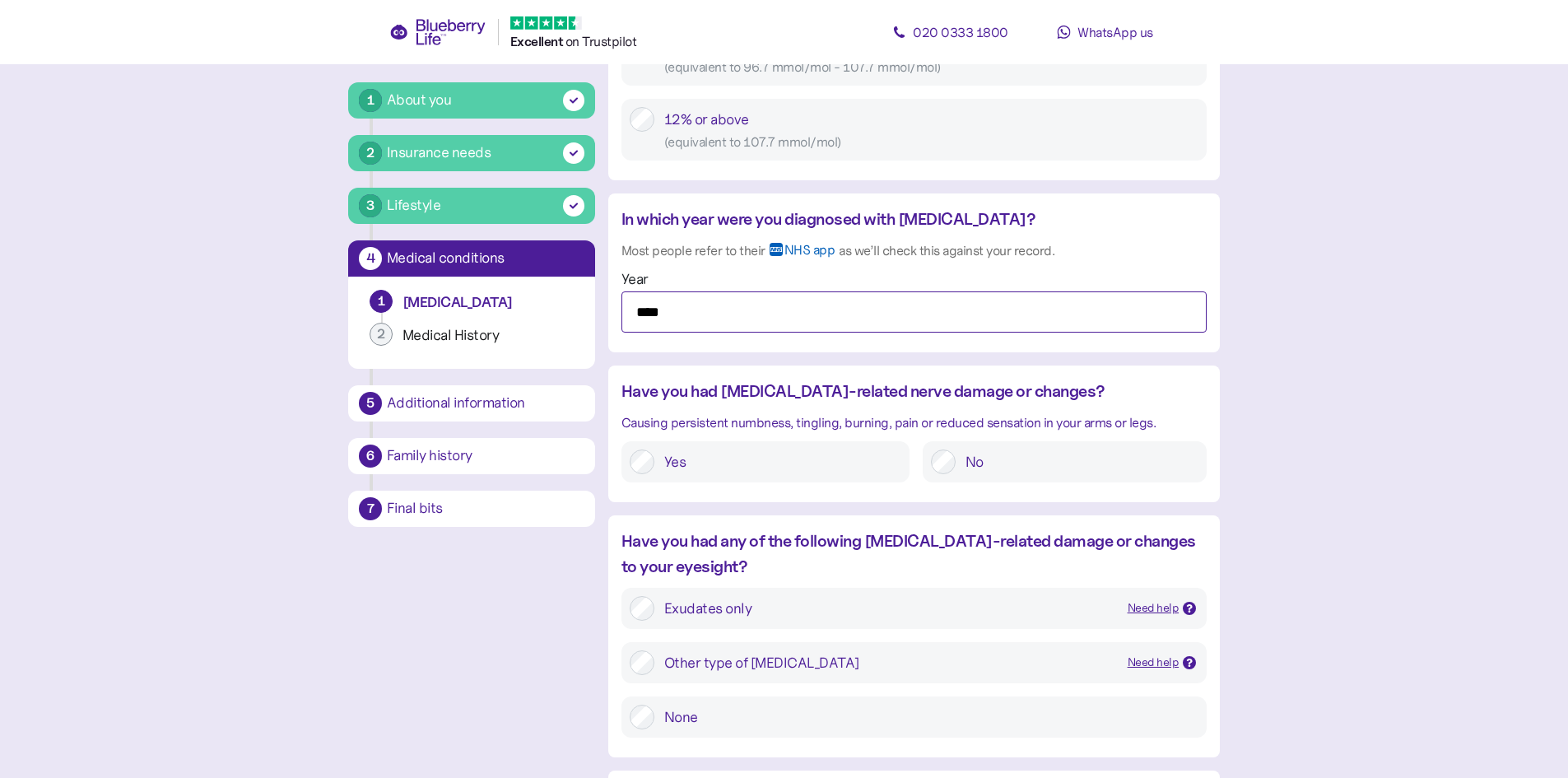
scroll to position [1399, 0]
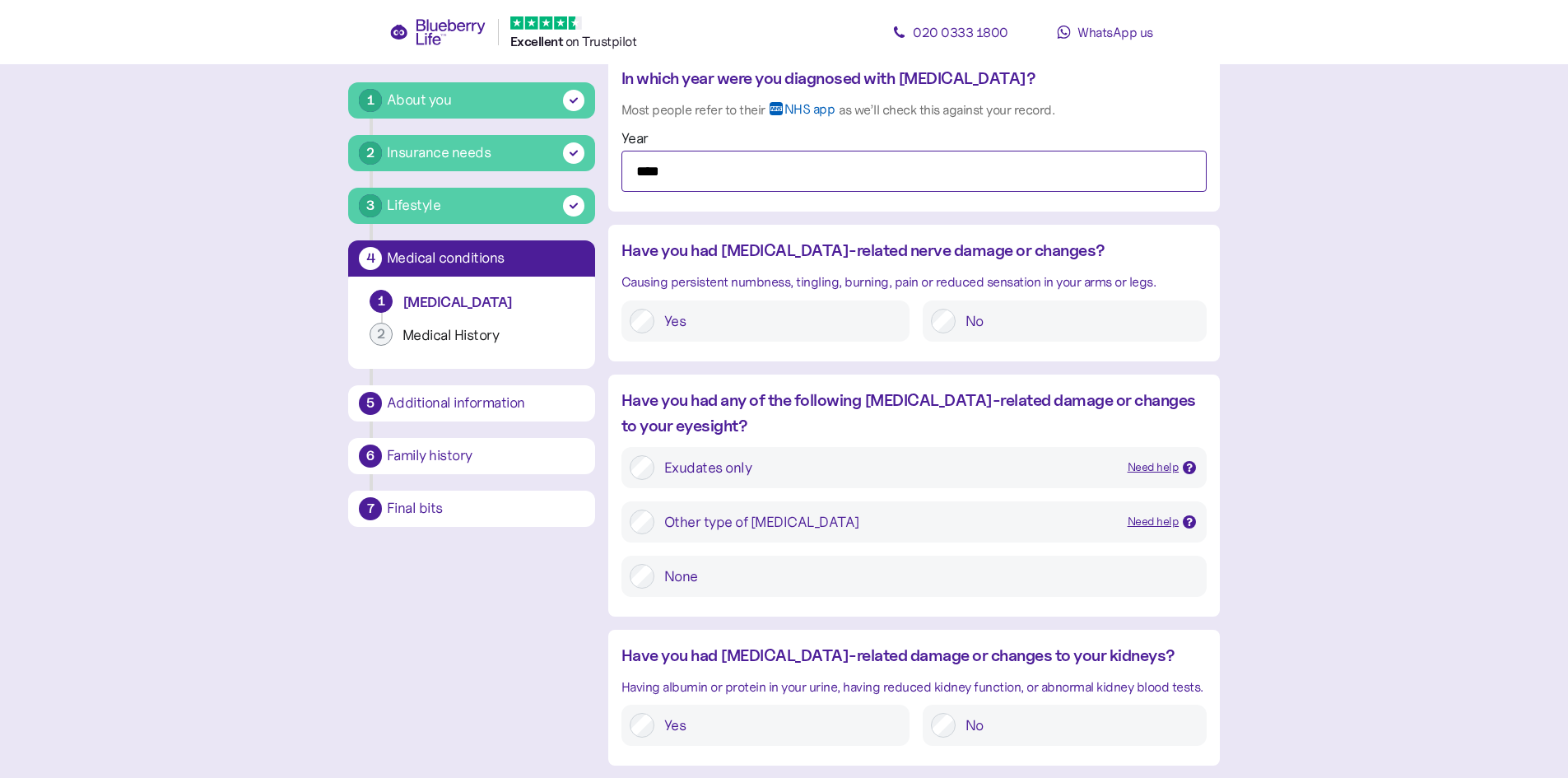
type input "****"
click at [959, 321] on label "No" at bounding box center [1077, 321] width 243 height 25
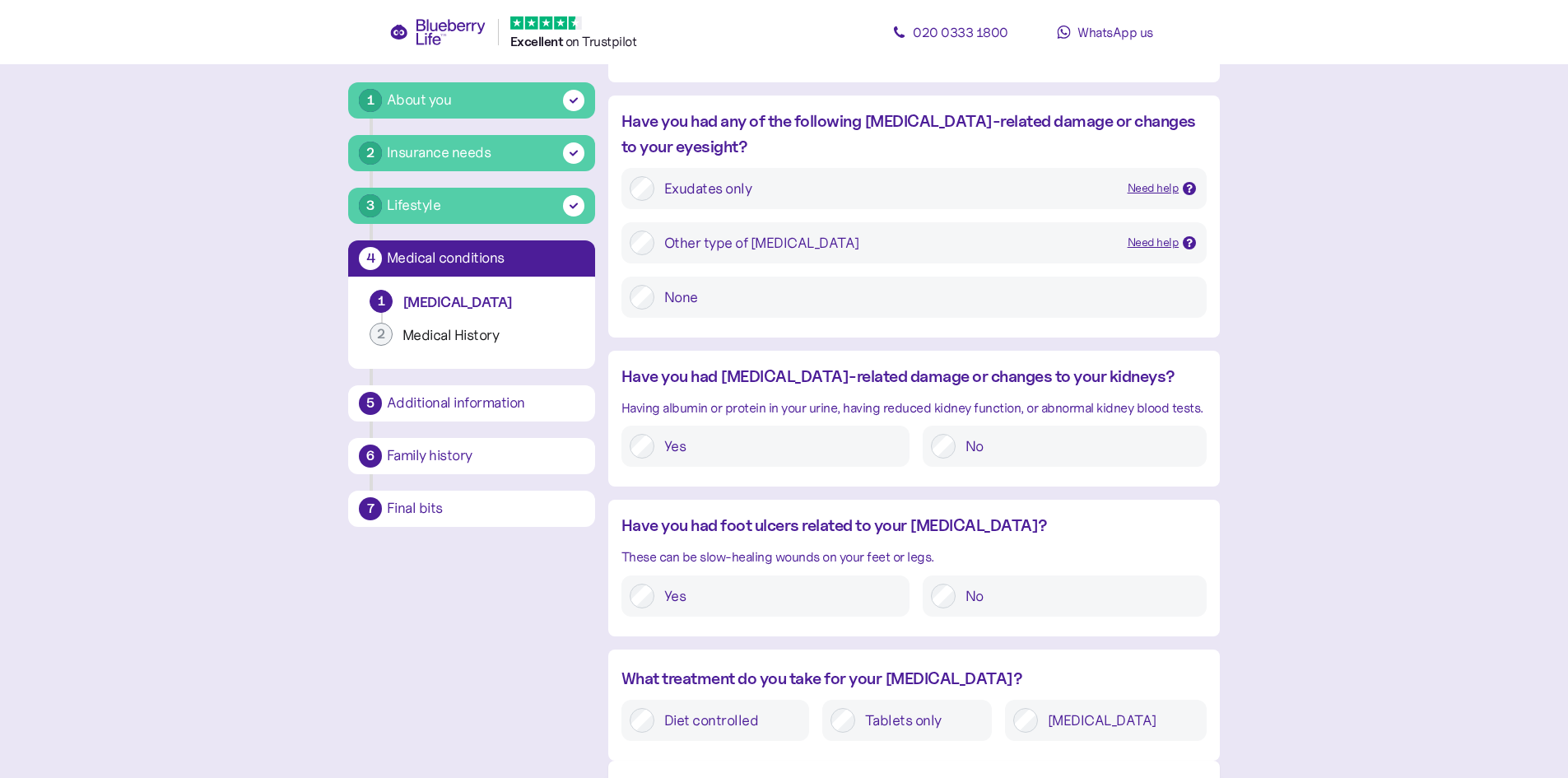
scroll to position [1728, 0]
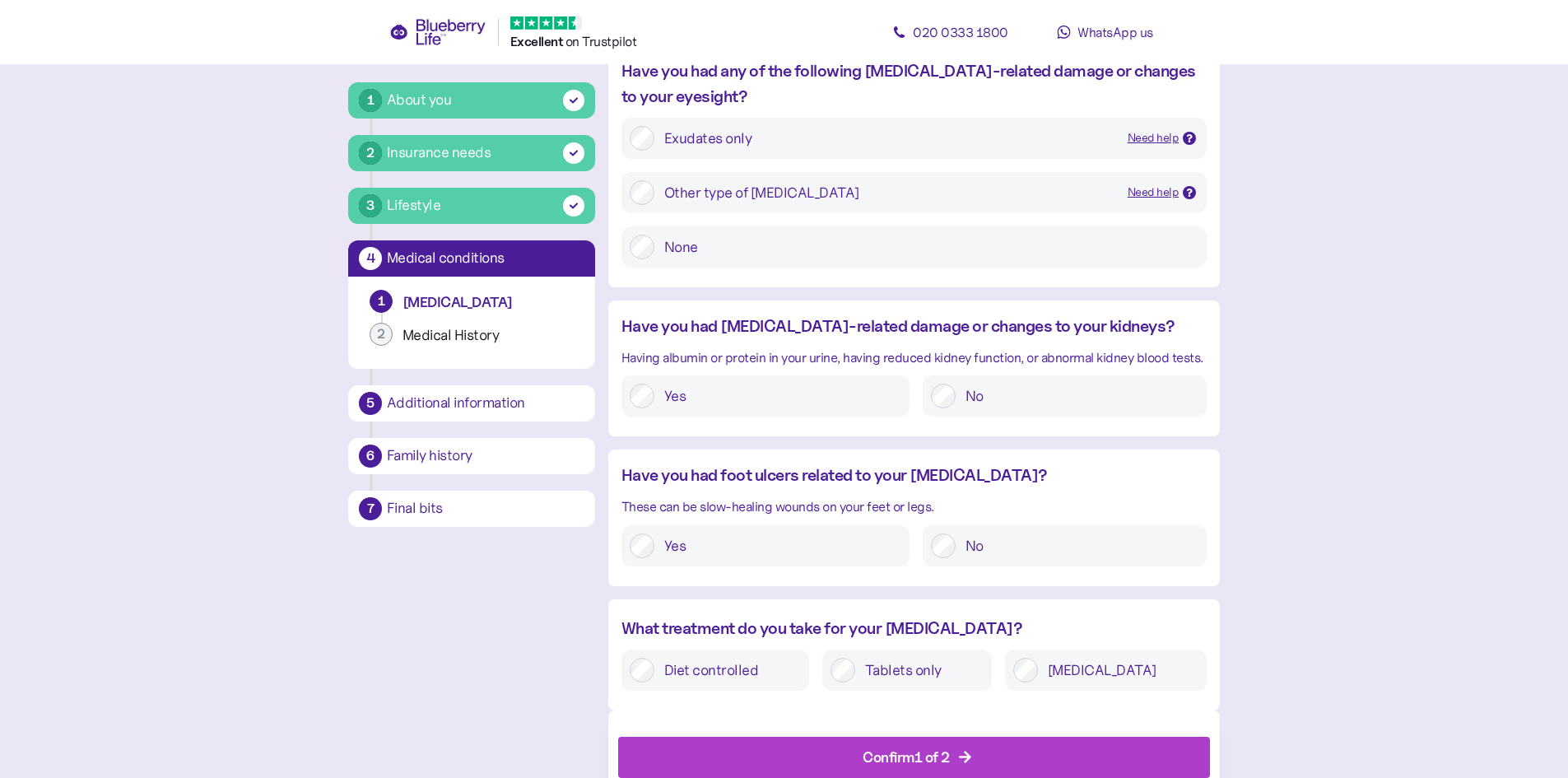
click at [957, 399] on label "No" at bounding box center [1077, 396] width 243 height 25
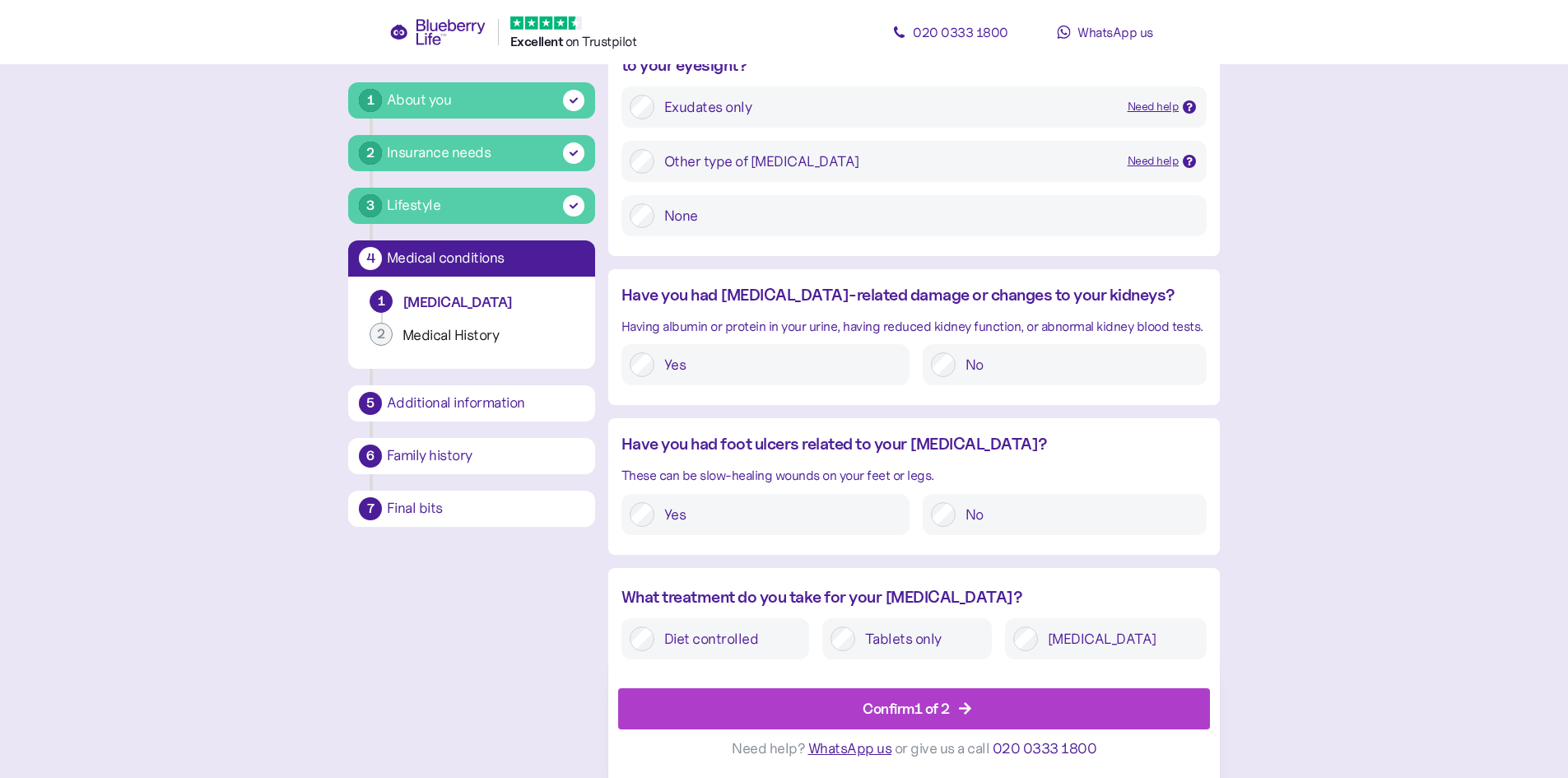
scroll to position [1777, 0]
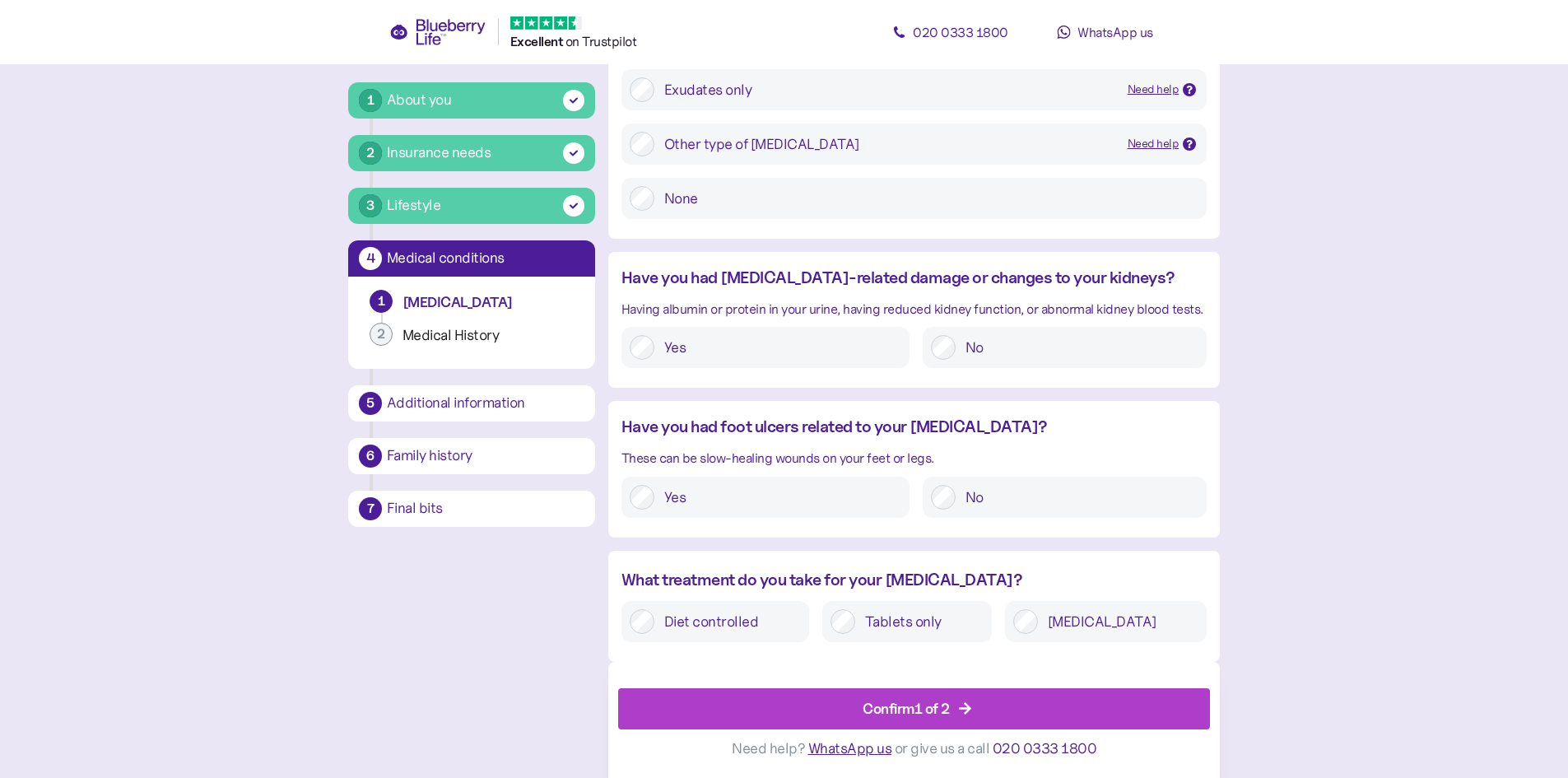
click at [1037, 612] on div at bounding box center [1025, 621] width 25 height 25
click at [915, 712] on div "Confirm 1 of 2" at bounding box center [906, 708] width 87 height 22
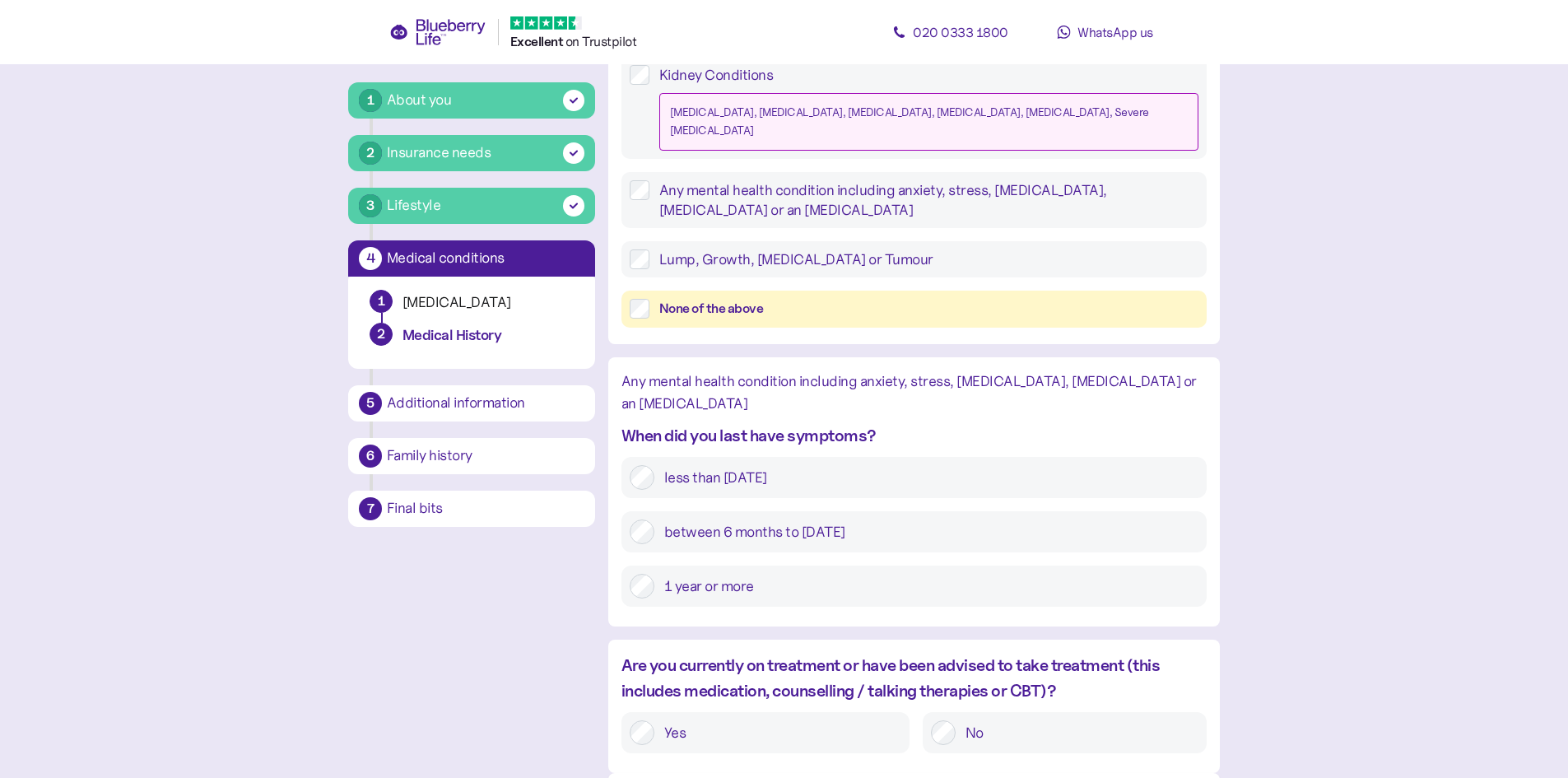
scroll to position [1884, 0]
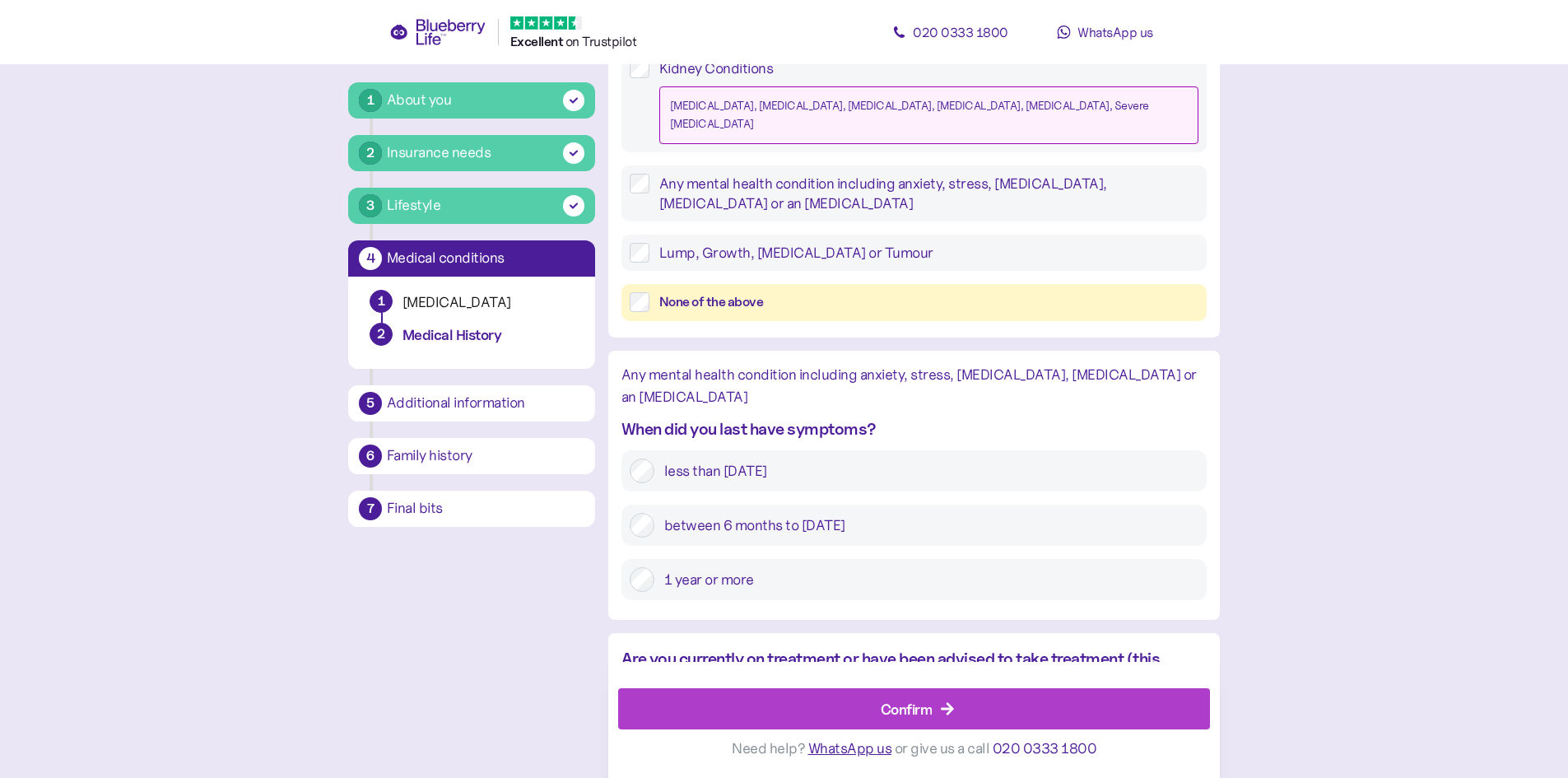
click at [868, 706] on div "Confirm" at bounding box center [917, 709] width 555 height 40
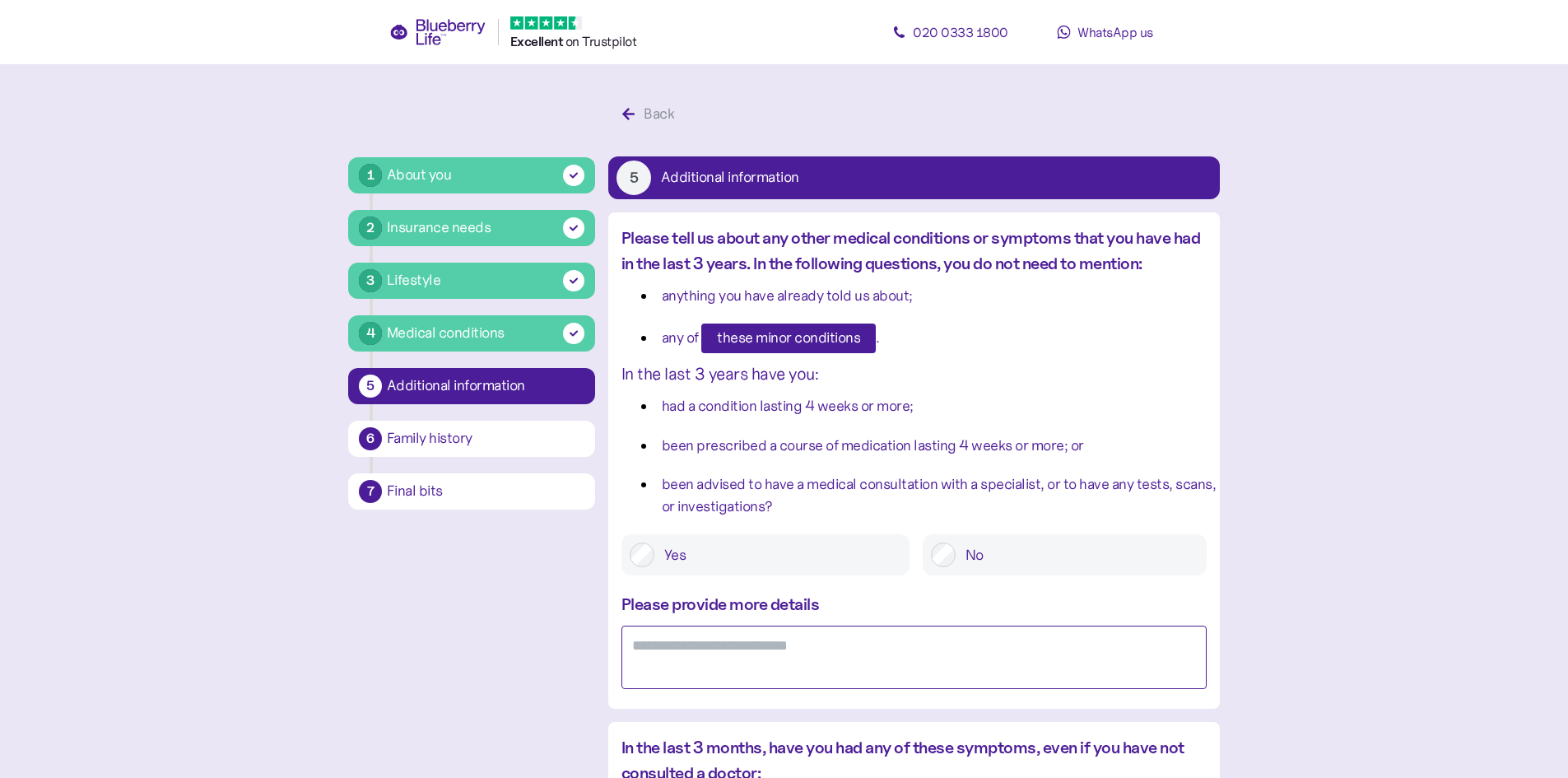
click at [829, 651] on textarea at bounding box center [914, 657] width 585 height 63
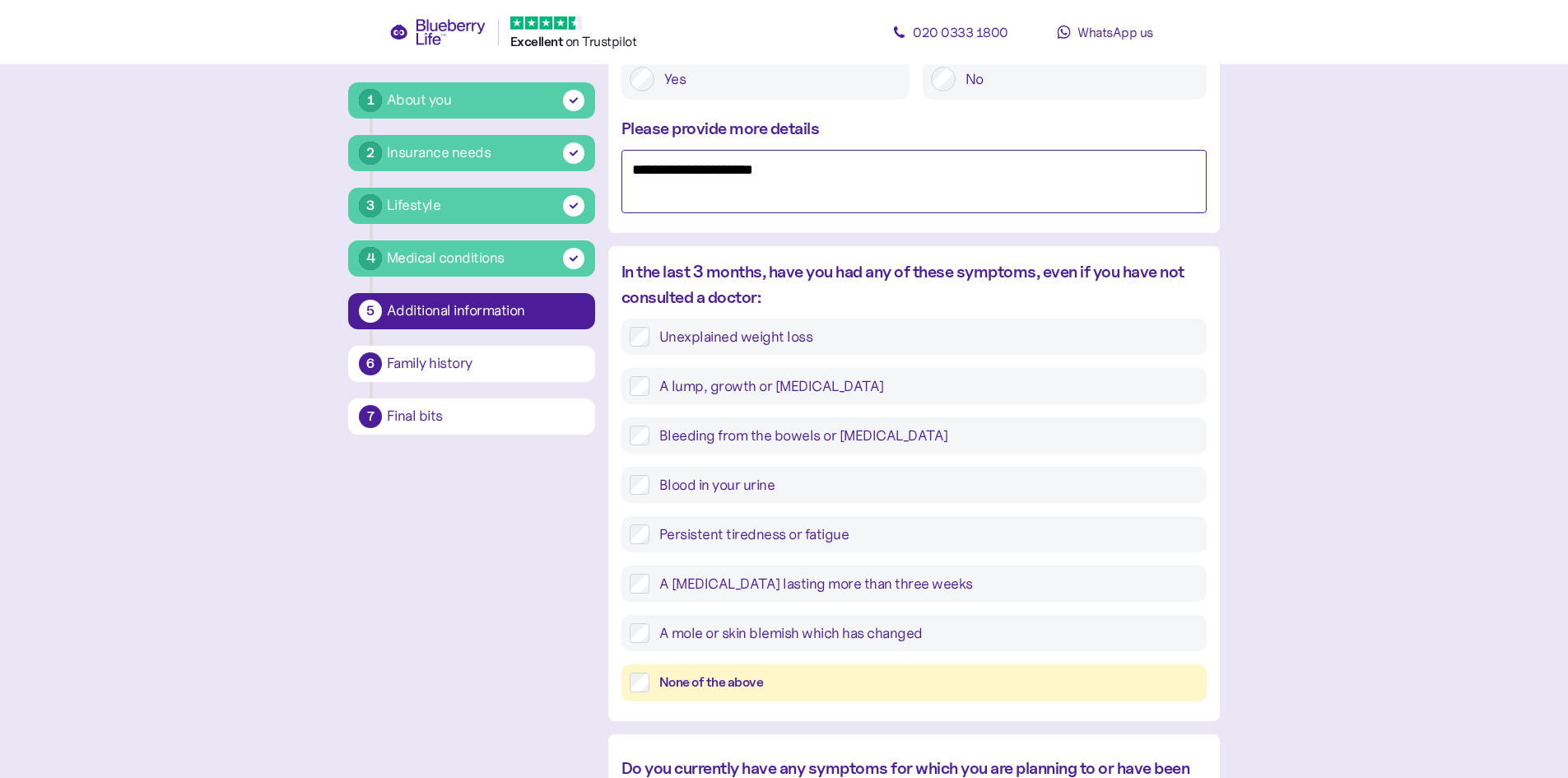
scroll to position [494, 0]
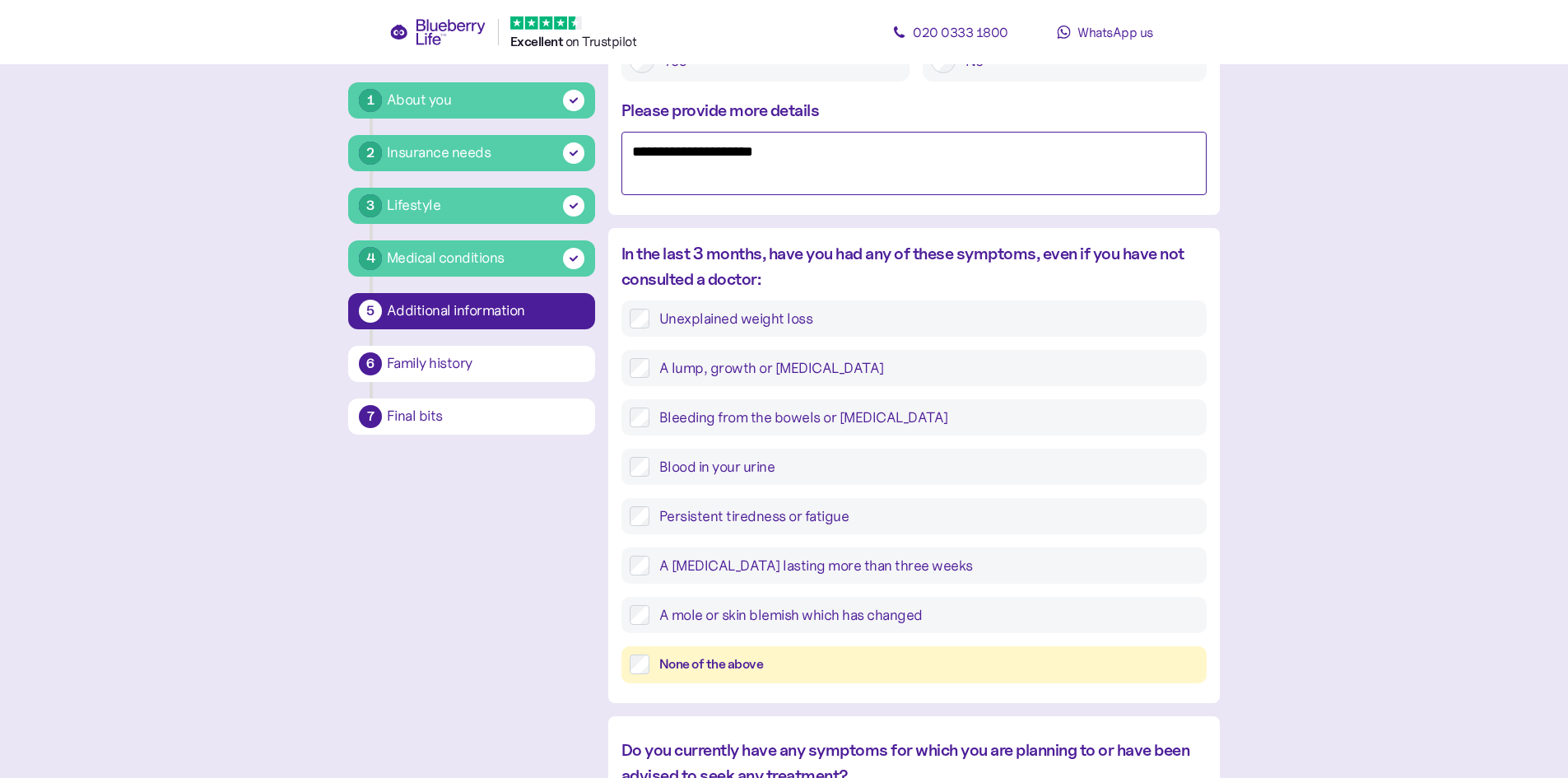
type textarea "**********"
click at [658, 663] on label "None of the above" at bounding box center [924, 664] width 549 height 21
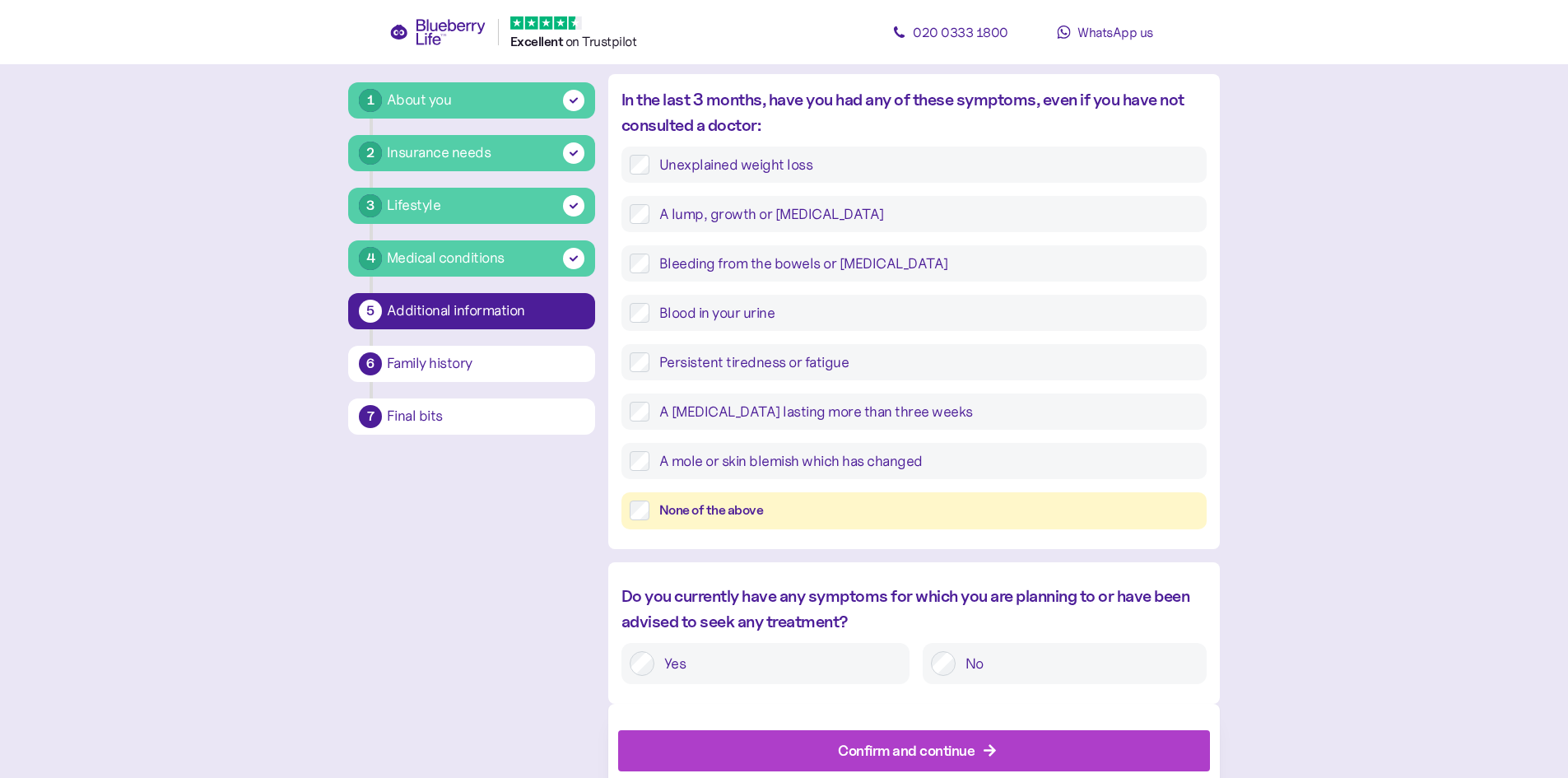
scroll to position [690, 0]
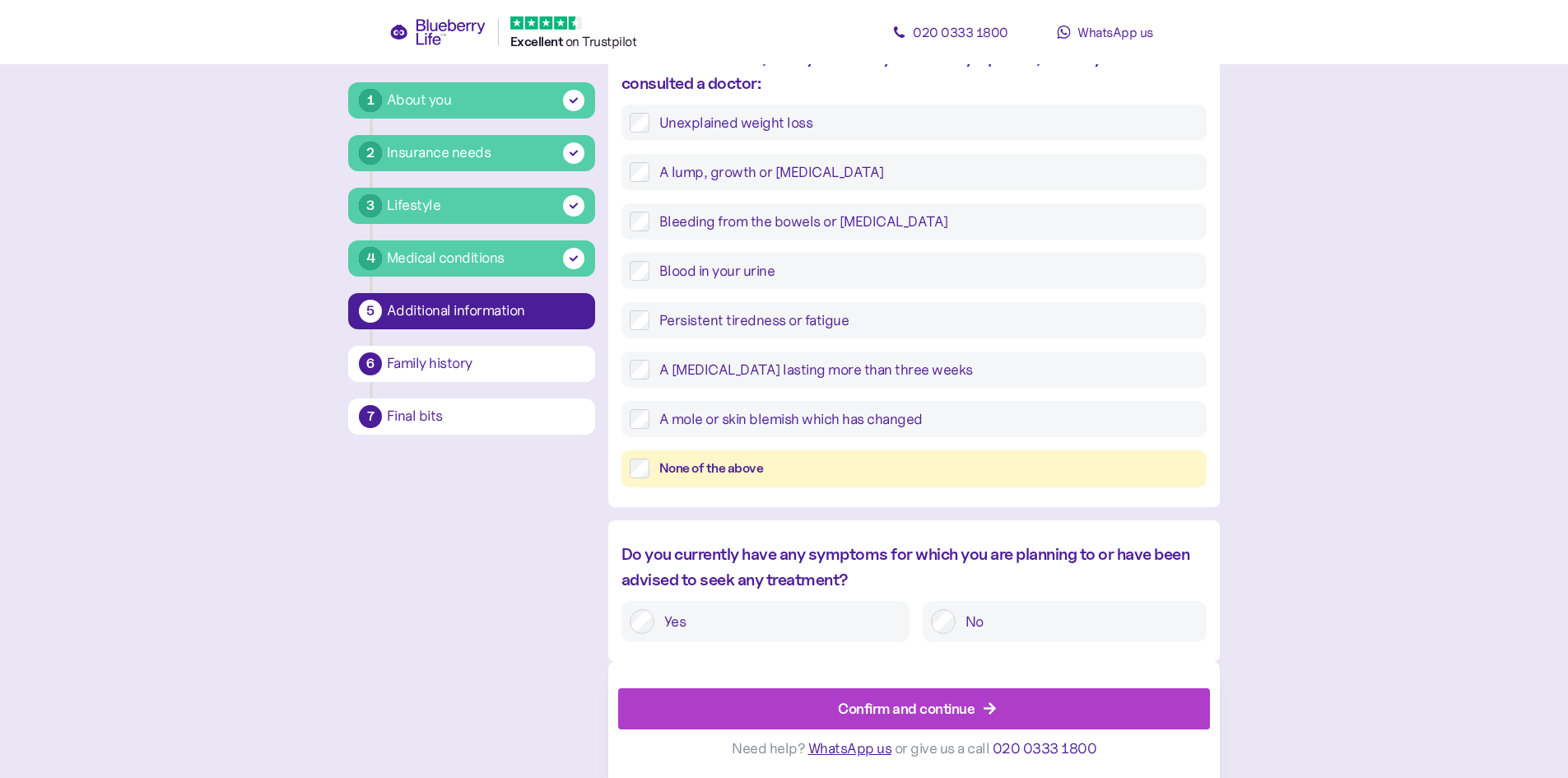
click at [956, 624] on label "No" at bounding box center [1077, 621] width 243 height 25
click at [911, 710] on div "Confirm and continue" at bounding box center [906, 708] width 137 height 22
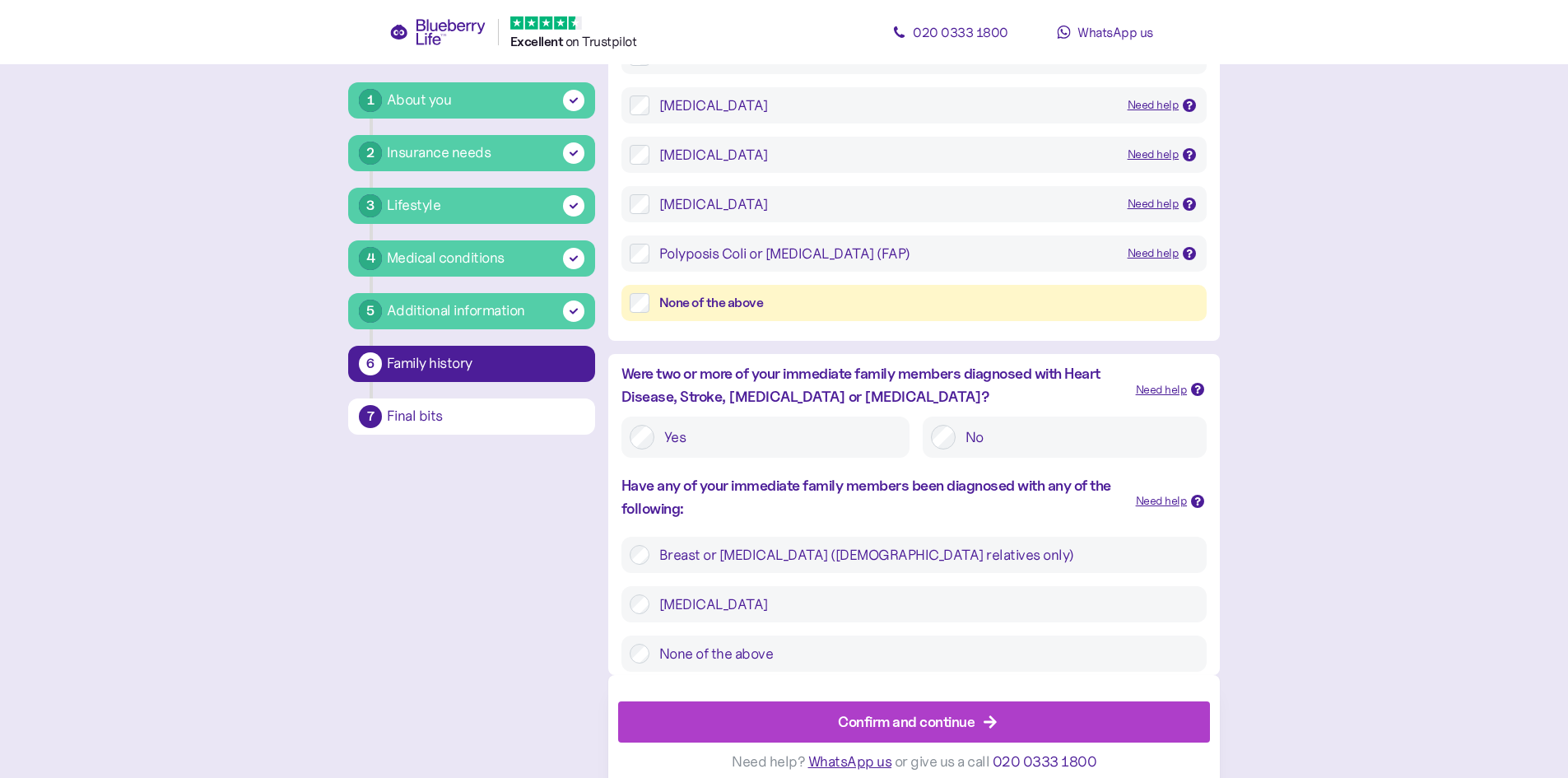
scroll to position [354, 0]
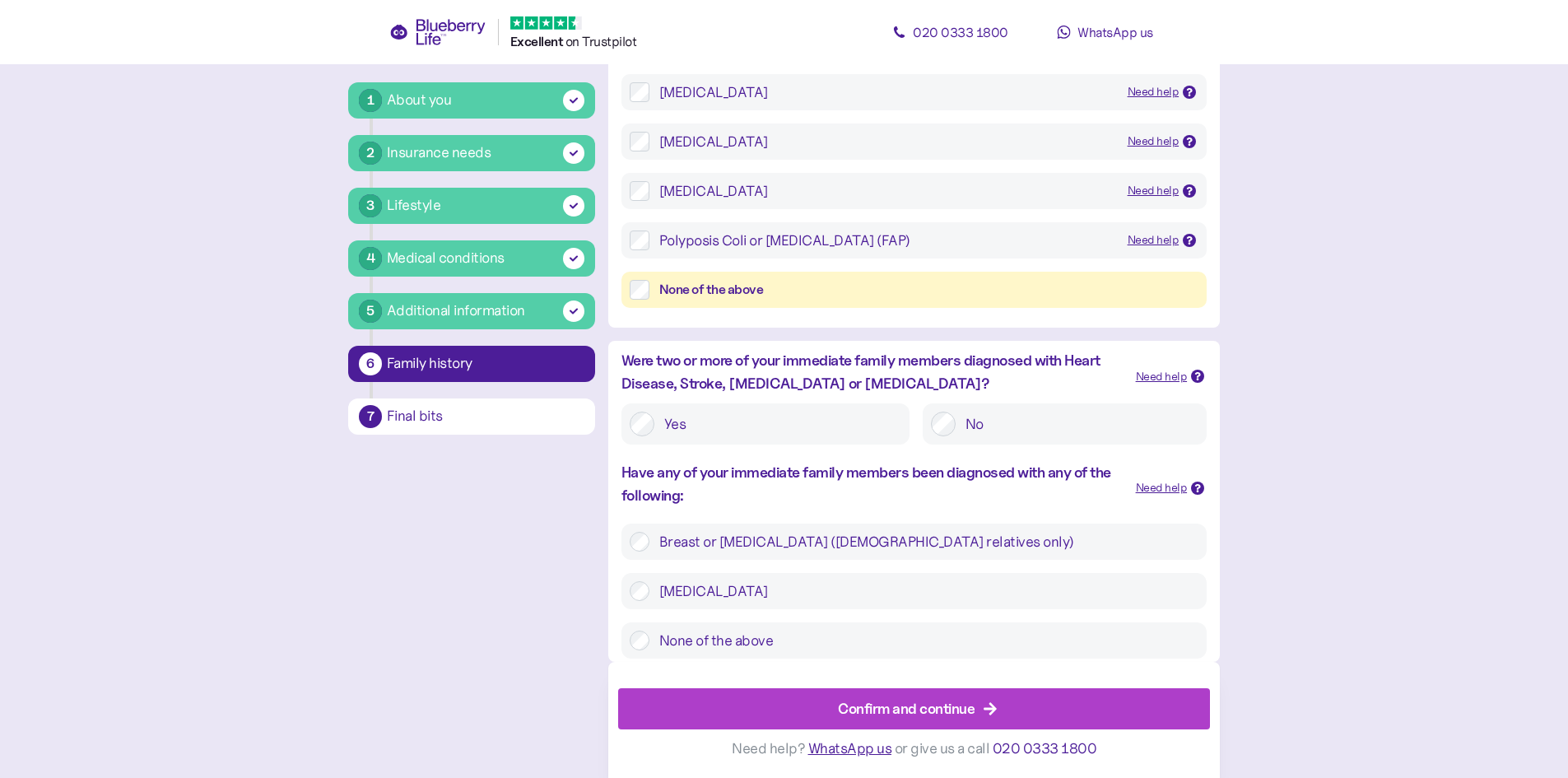
click at [658, 424] on label "Yes" at bounding box center [778, 424] width 247 height 25
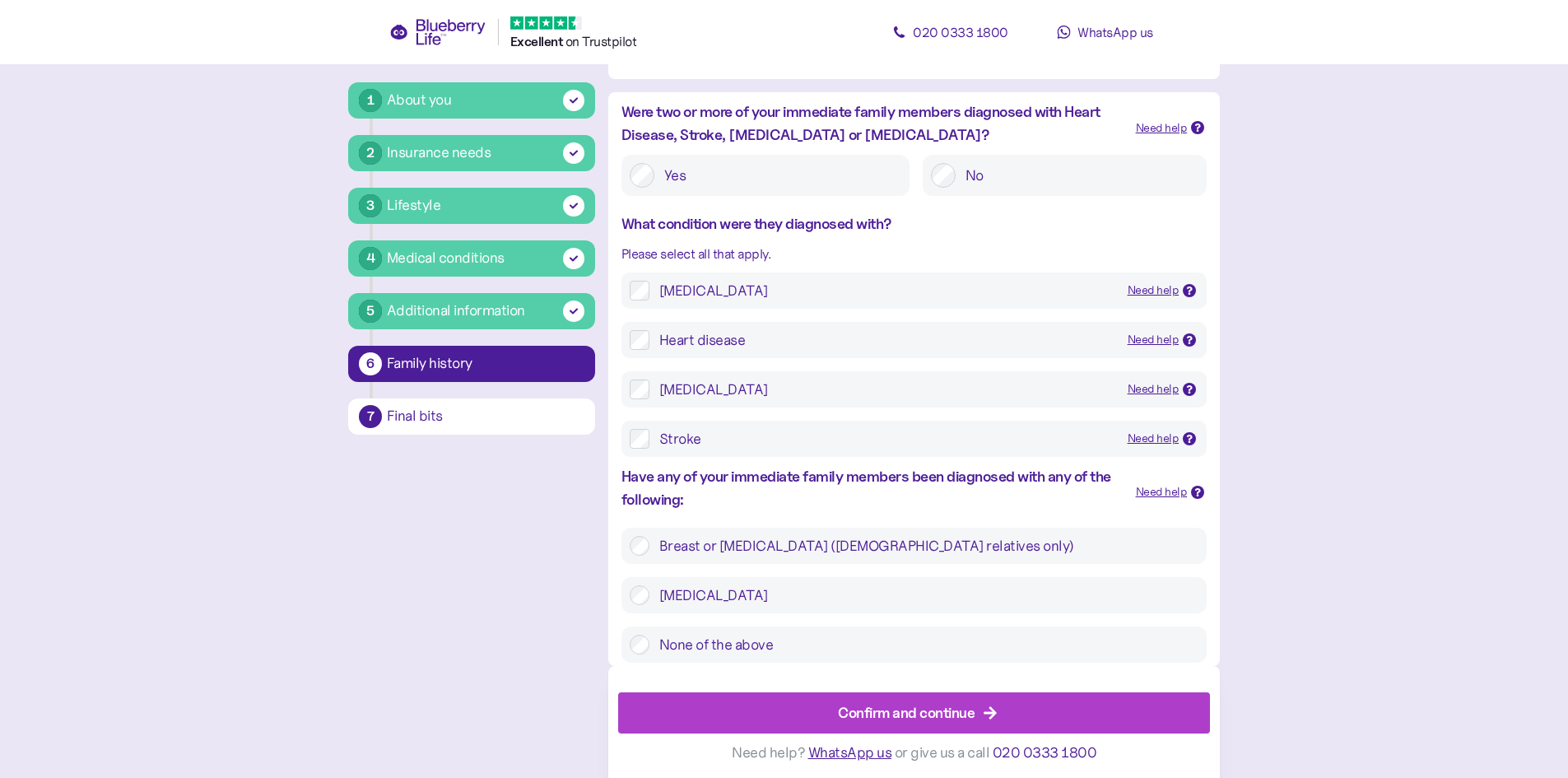
scroll to position [607, 0]
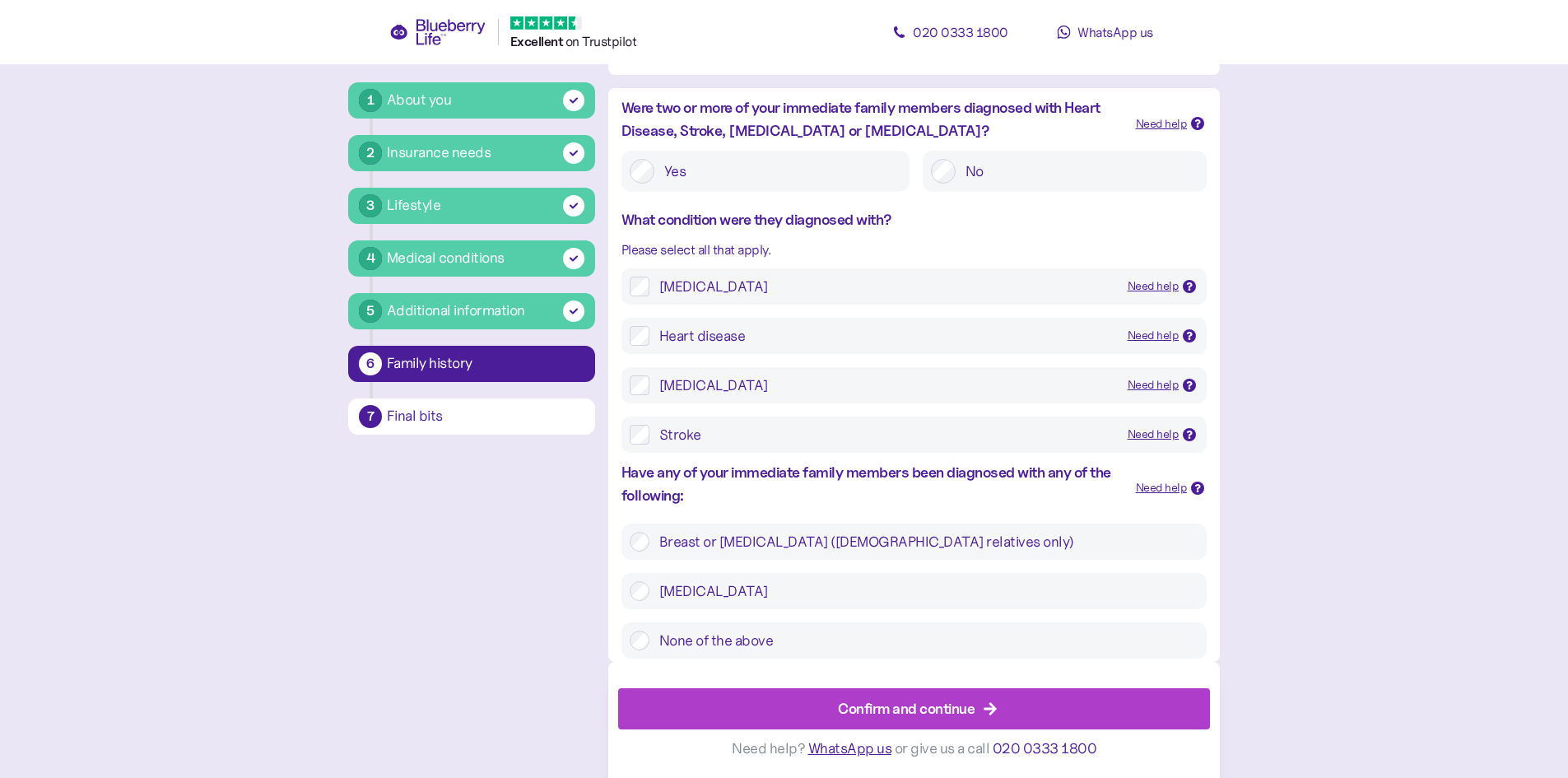
click at [1167, 493] on div "Need help" at bounding box center [1161, 488] width 52 height 18
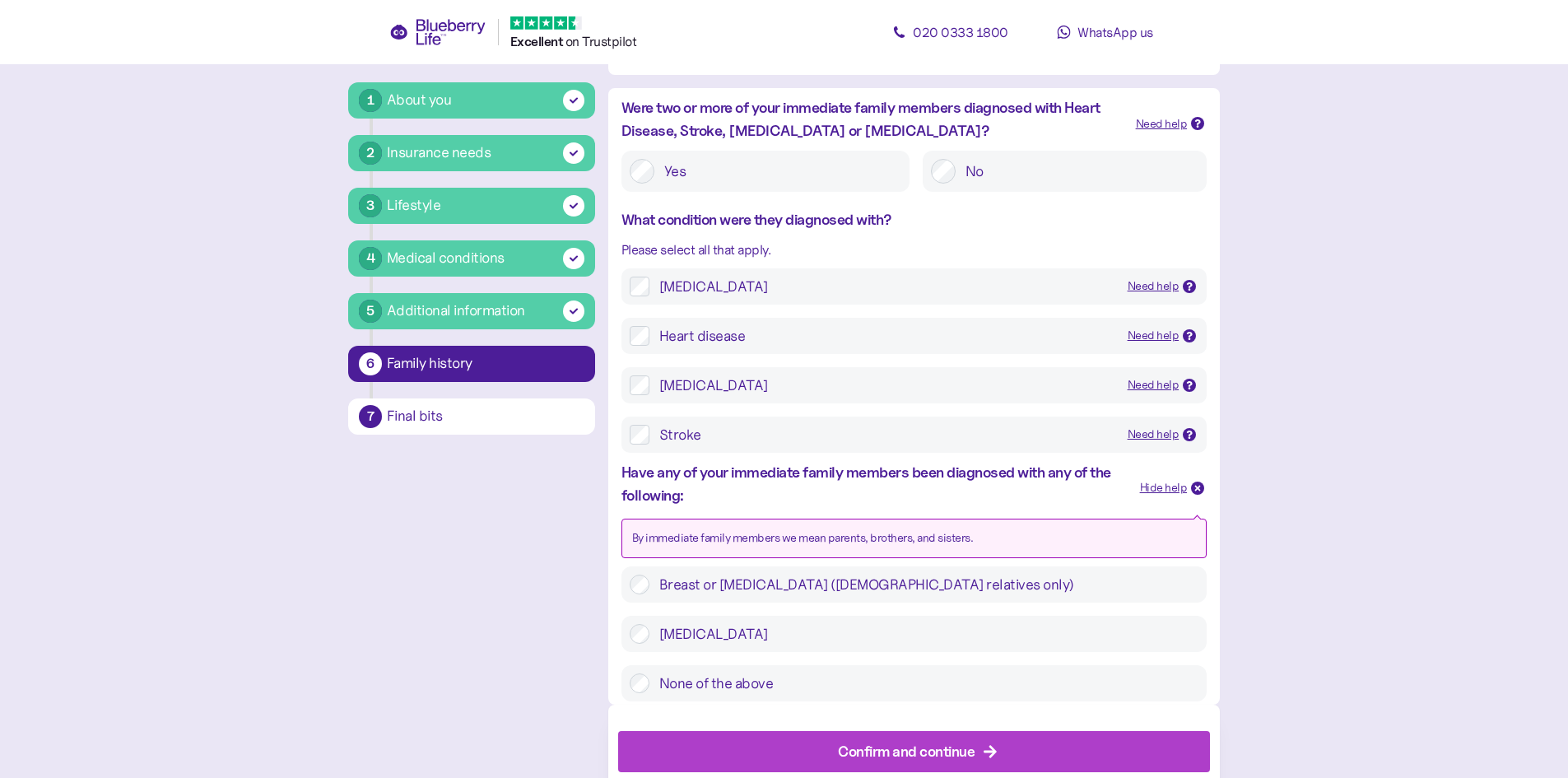
click at [1167, 493] on div "Hide help" at bounding box center [1163, 488] width 48 height 18
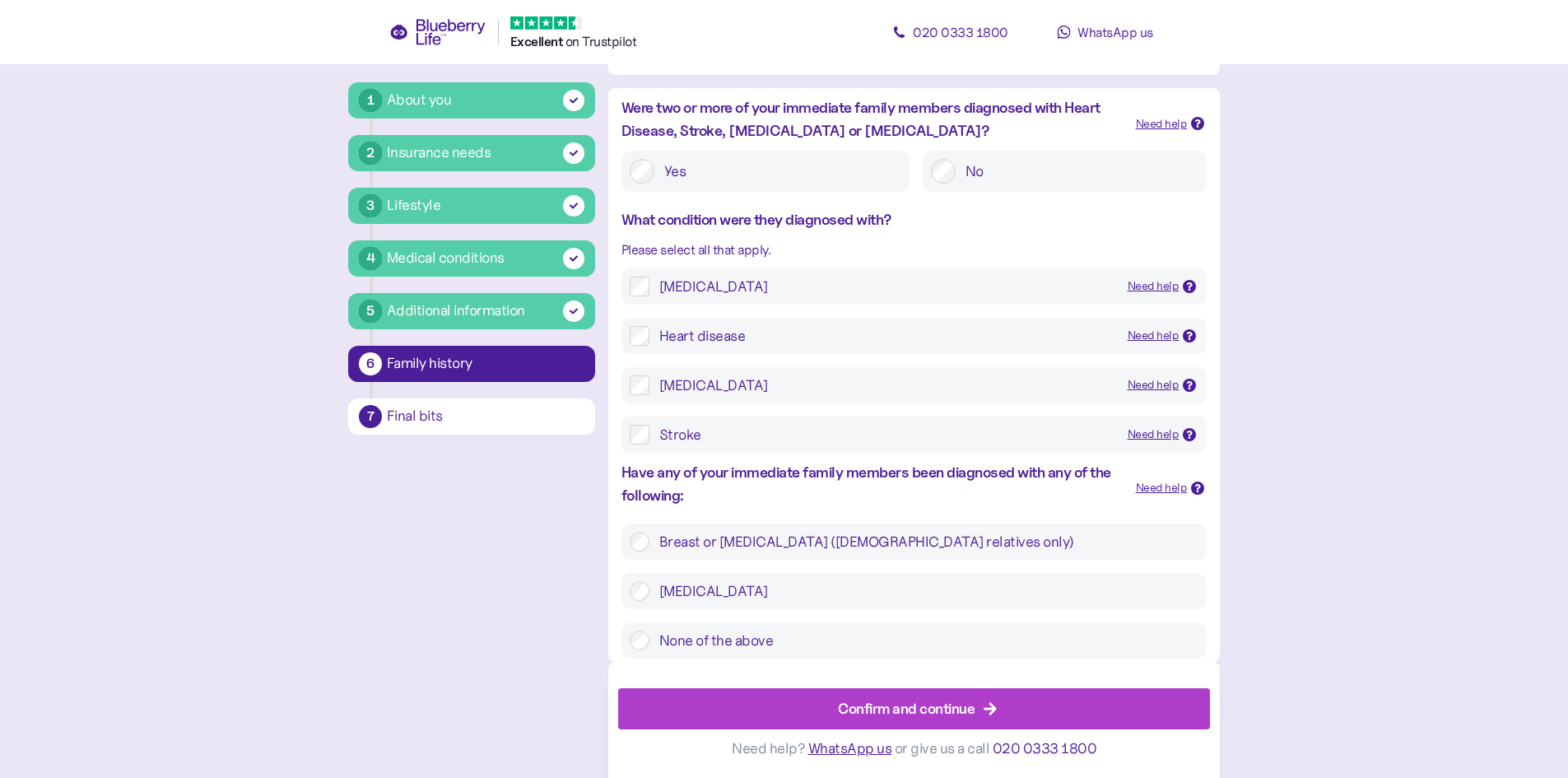
click at [943, 711] on div "Confirm and continue" at bounding box center [906, 708] width 137 height 22
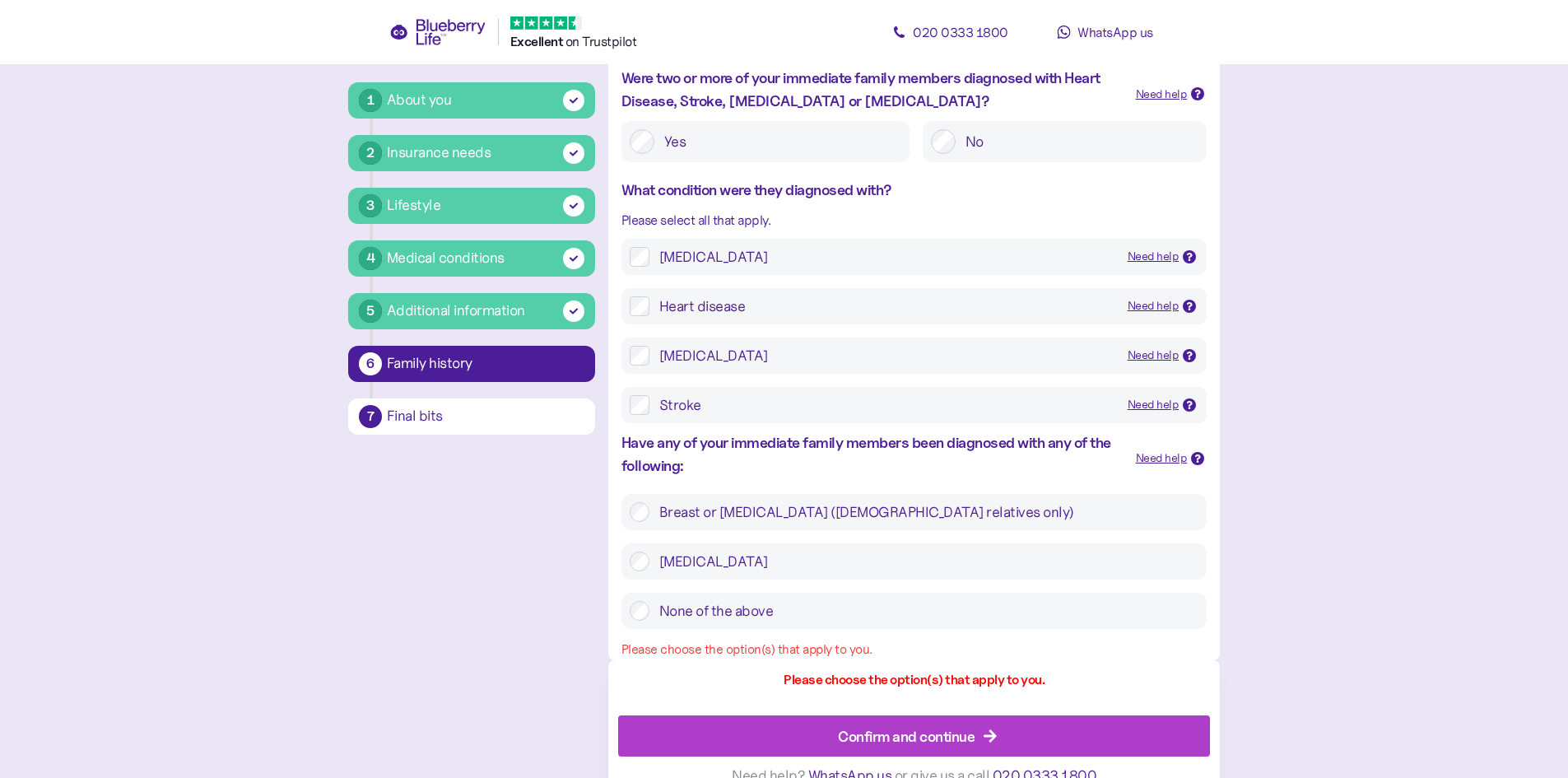
scroll to position [665, 0]
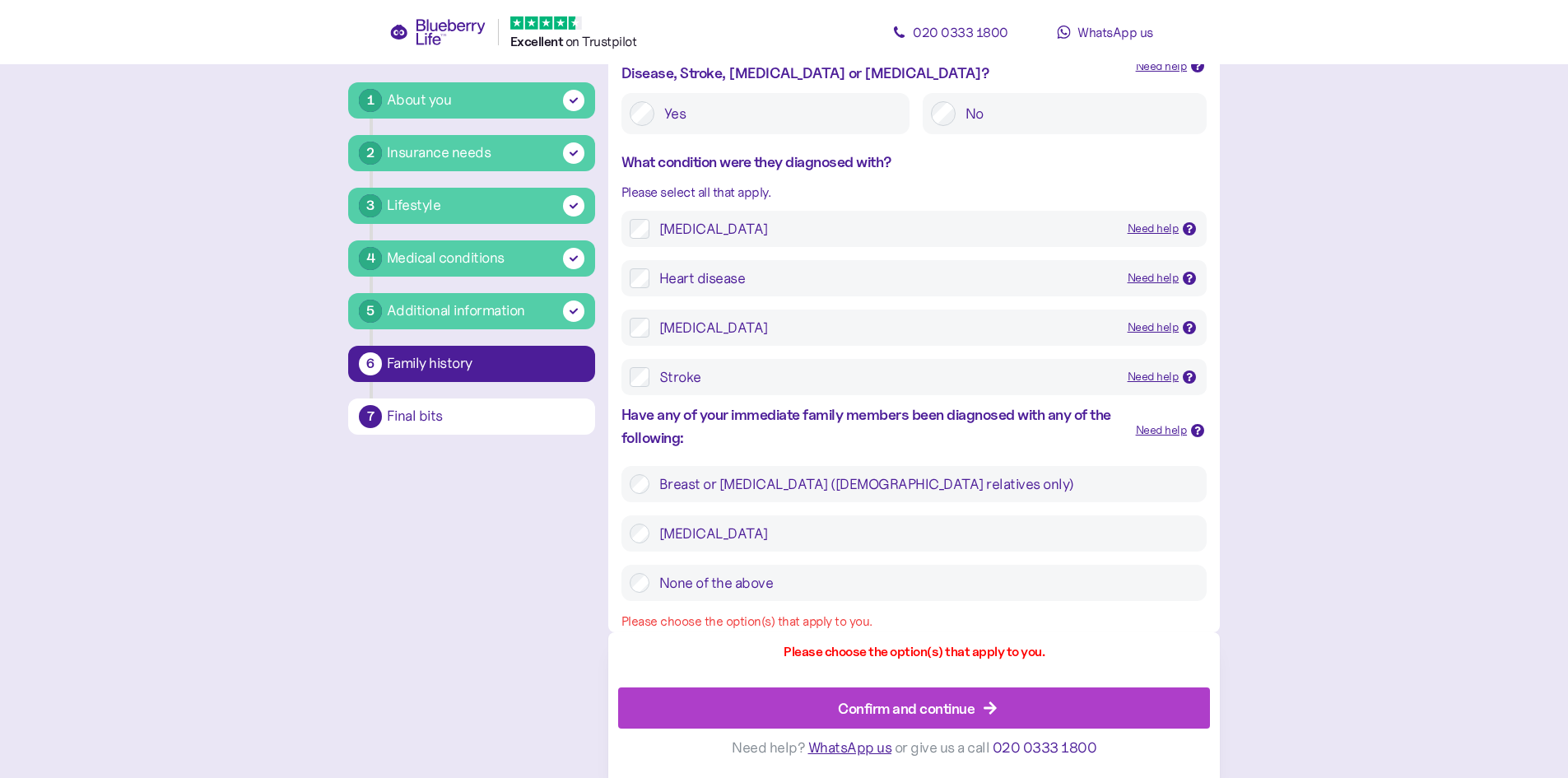
click at [717, 588] on label "None of the above" at bounding box center [924, 583] width 549 height 20
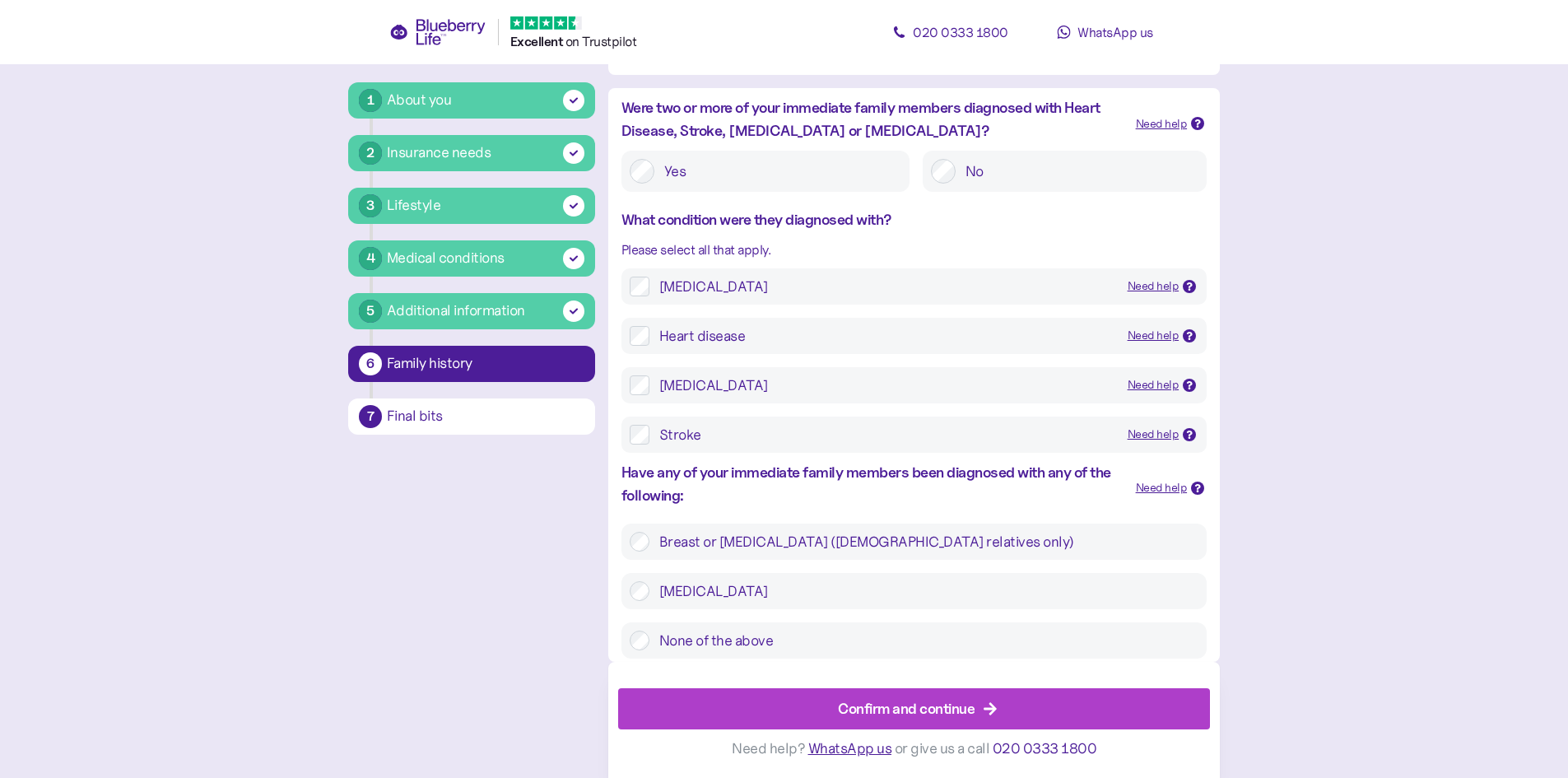
click at [917, 712] on div "Confirm and continue" at bounding box center [906, 708] width 137 height 22
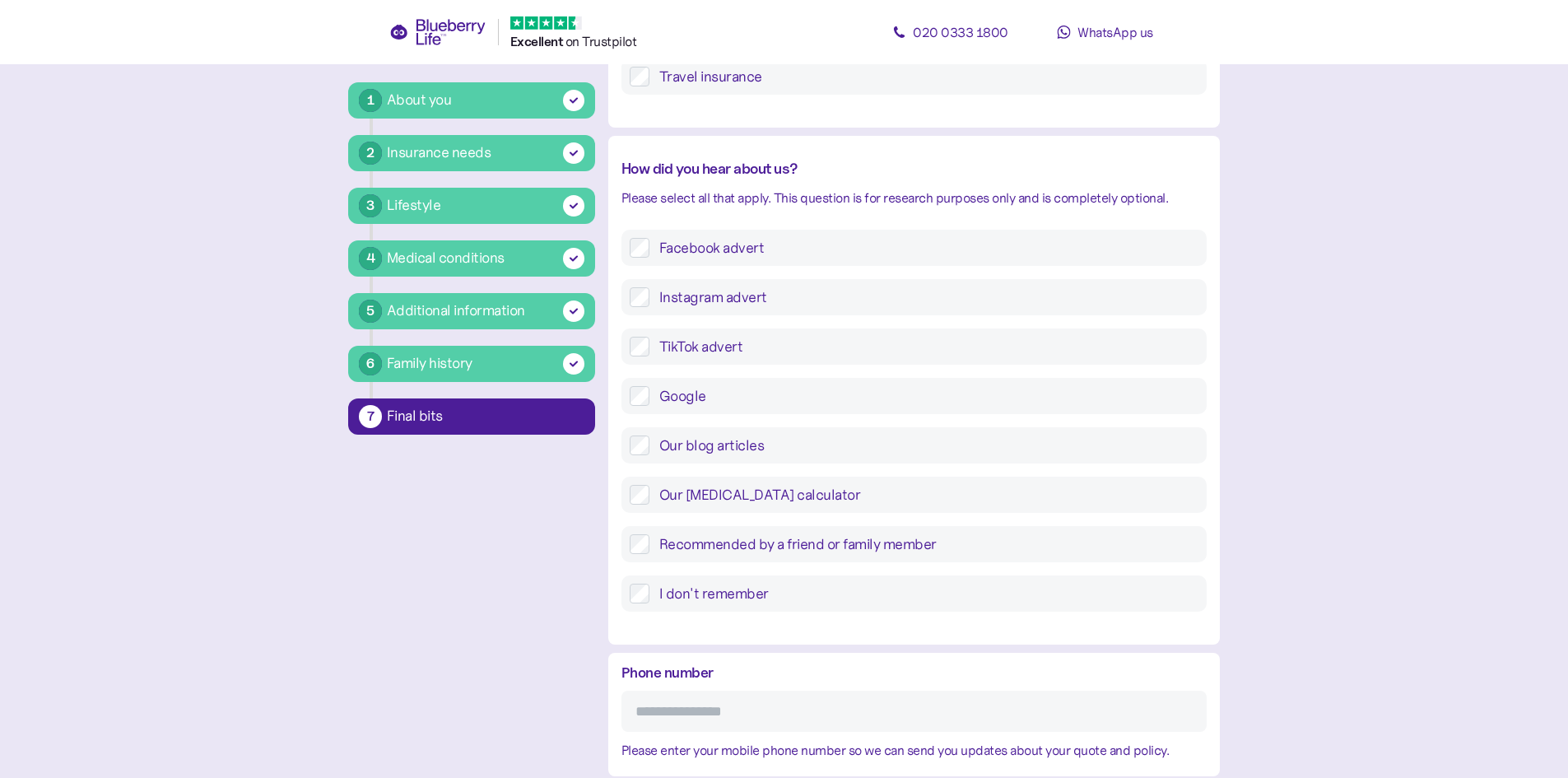
scroll to position [543, 0]
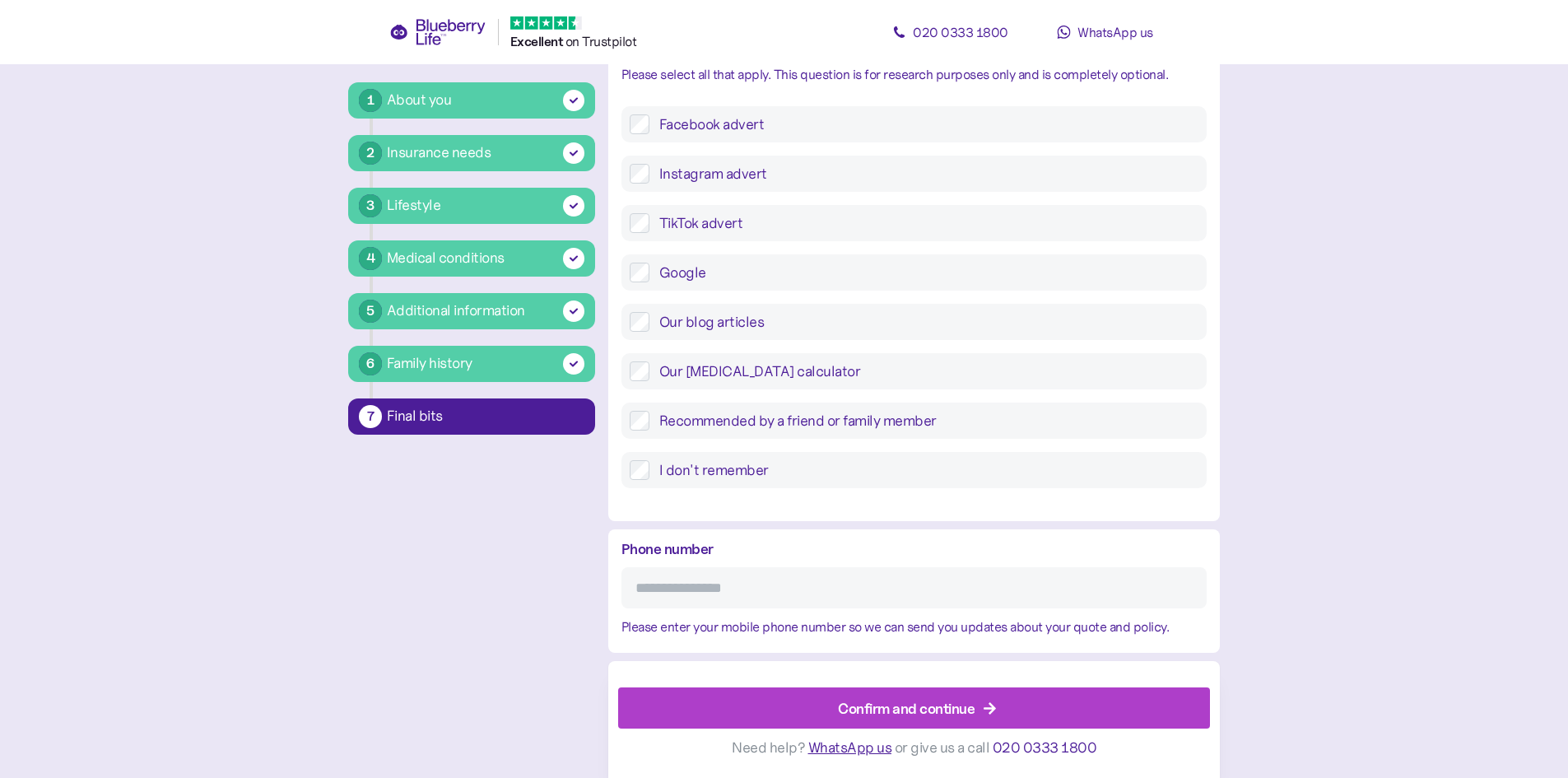
click at [828, 579] on input "Phone number" at bounding box center [914, 588] width 585 height 41
type input "**********"
click at [894, 708] on div "Confirm and continue" at bounding box center [906, 708] width 137 height 22
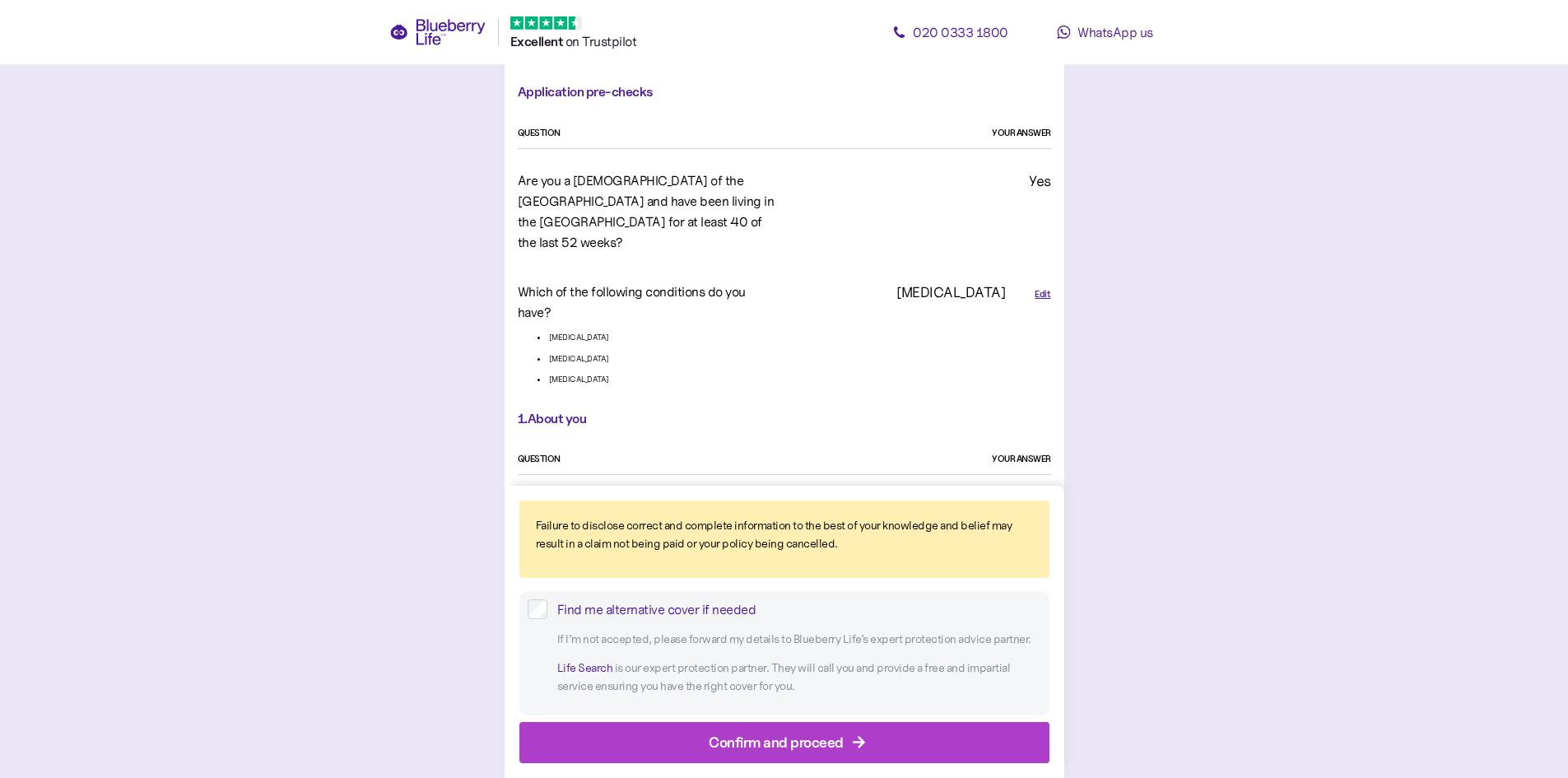
scroll to position [247, 0]
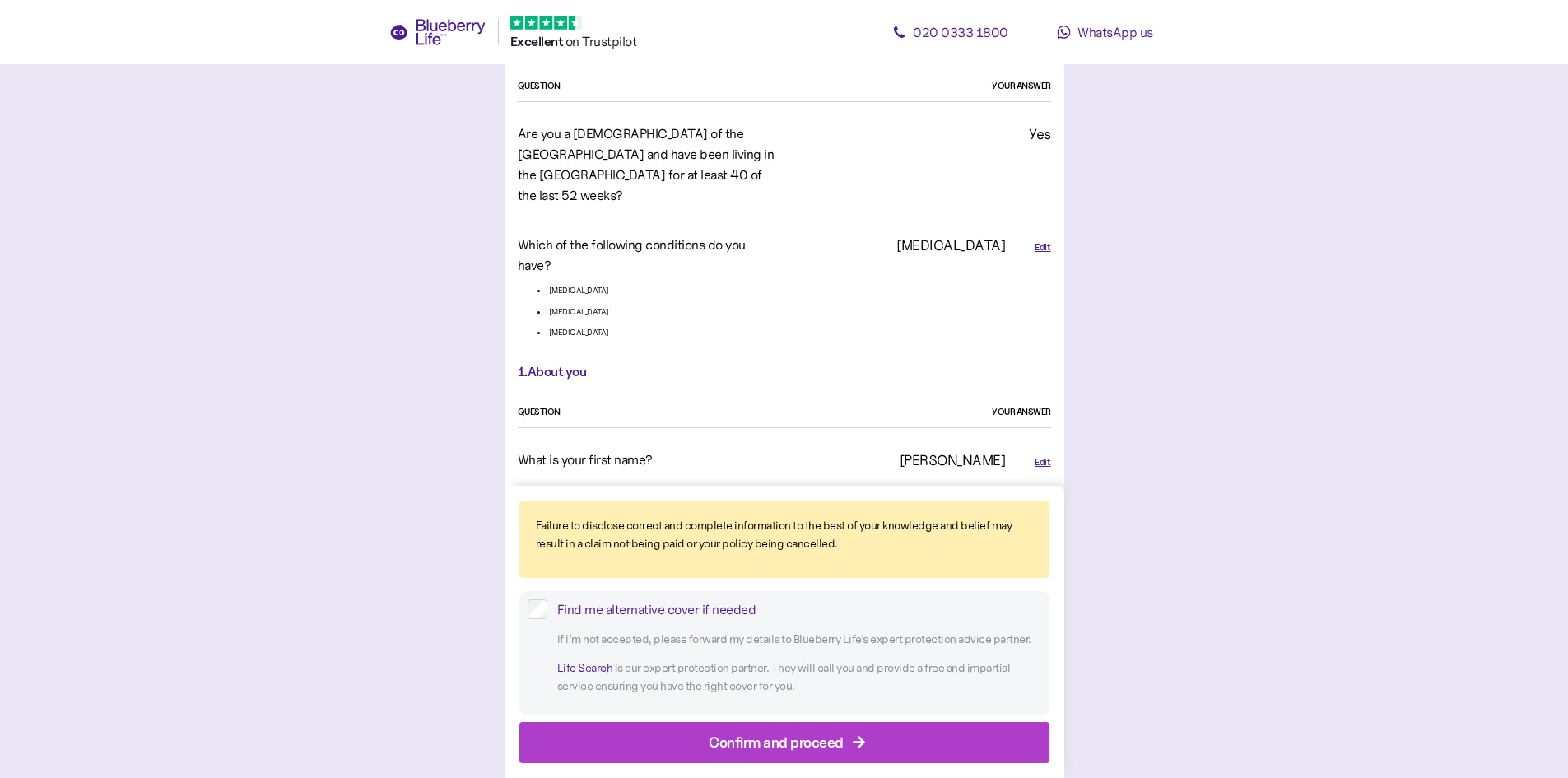
click at [800, 740] on div "Confirm and proceed" at bounding box center [776, 742] width 135 height 22
